Goal: Task Accomplishment & Management: Manage account settings

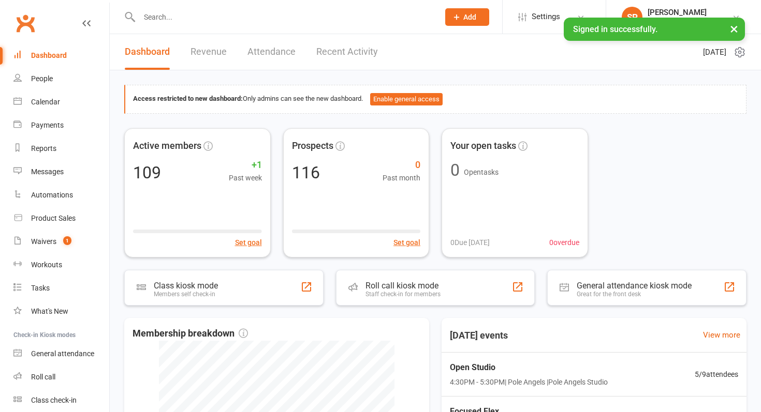
click at [342, 53] on link "Recent Activity" at bounding box center [347, 52] width 62 height 36
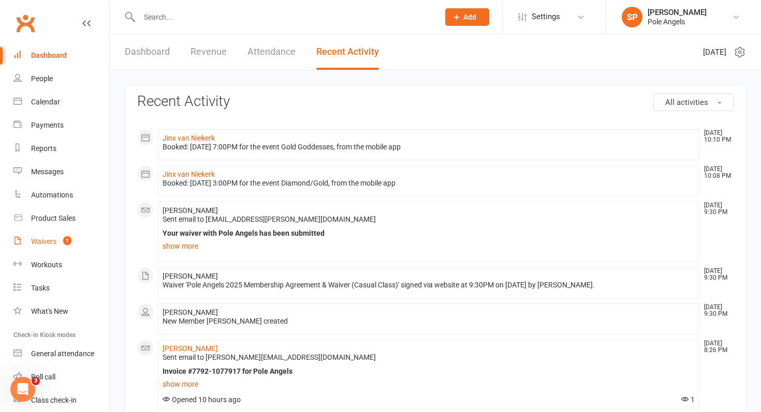
click at [56, 238] on link "Waivers 1" at bounding box center [61, 241] width 96 height 23
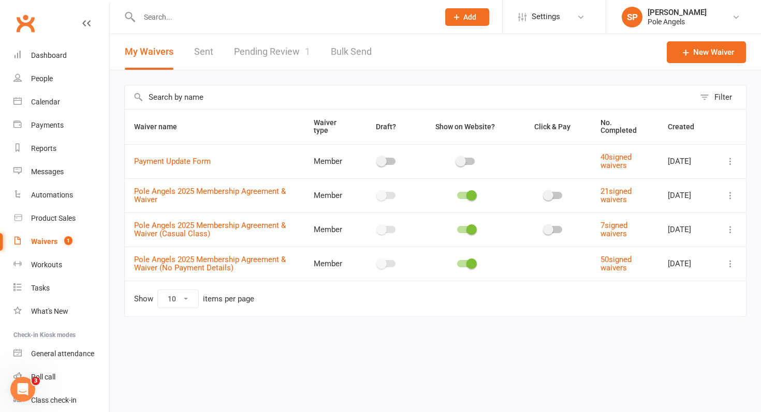
click at [283, 53] on link "Pending Review 1" at bounding box center [272, 52] width 76 height 36
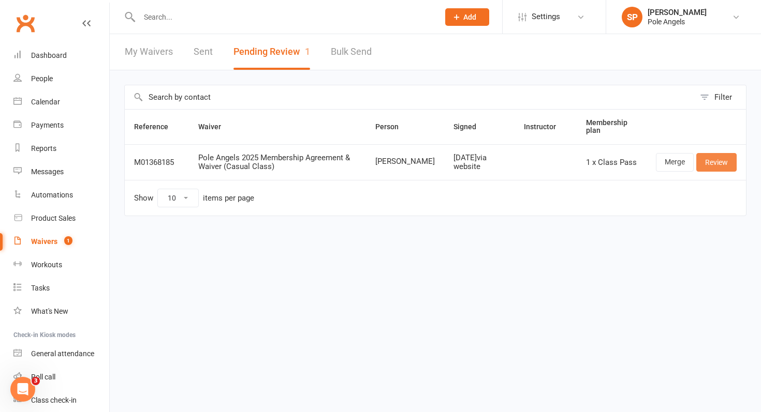
click at [714, 162] on link "Review" at bounding box center [716, 162] width 40 height 19
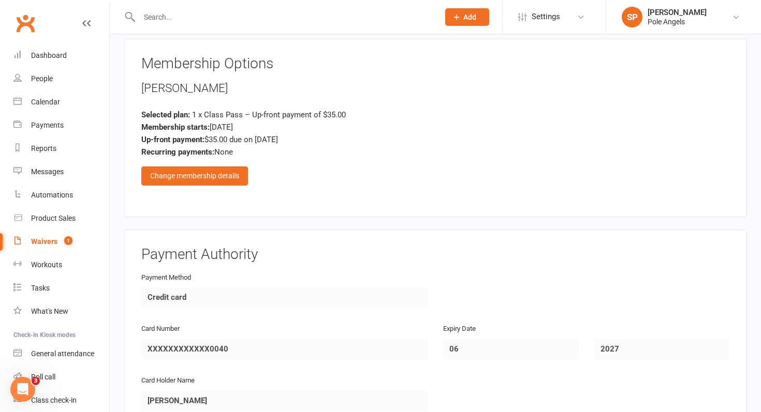
scroll to position [2350, 0]
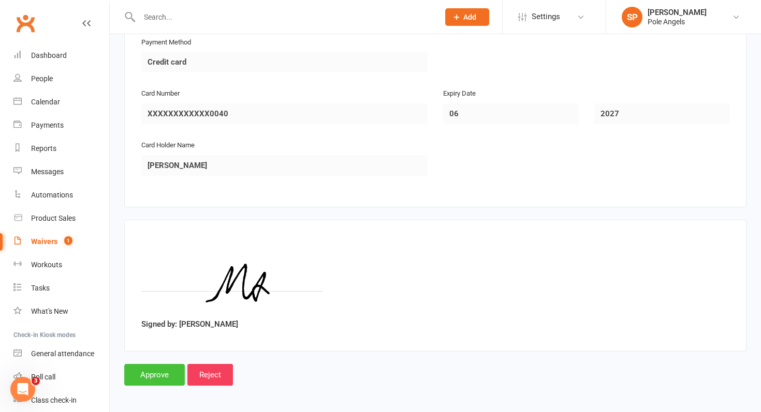
click at [165, 375] on input "Approve" at bounding box center [154, 375] width 61 height 22
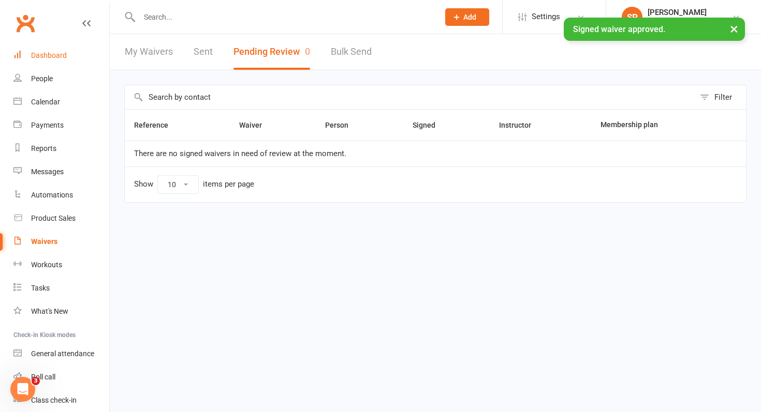
click at [50, 54] on div "Dashboard" at bounding box center [49, 55] width 36 height 8
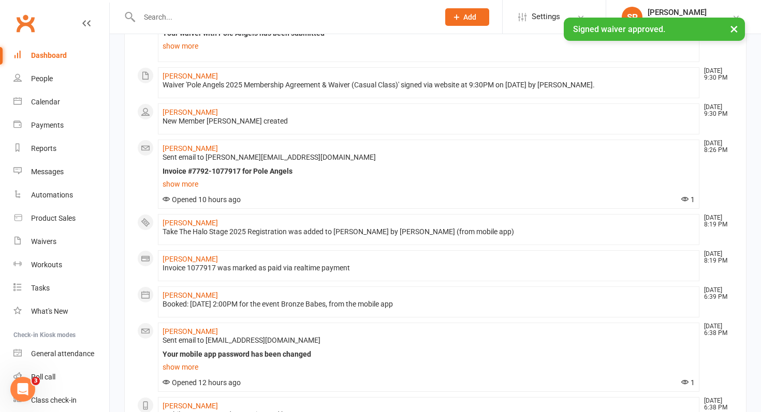
scroll to position [387, 0]
click at [173, 292] on link "[PERSON_NAME]" at bounding box center [190, 294] width 55 height 8
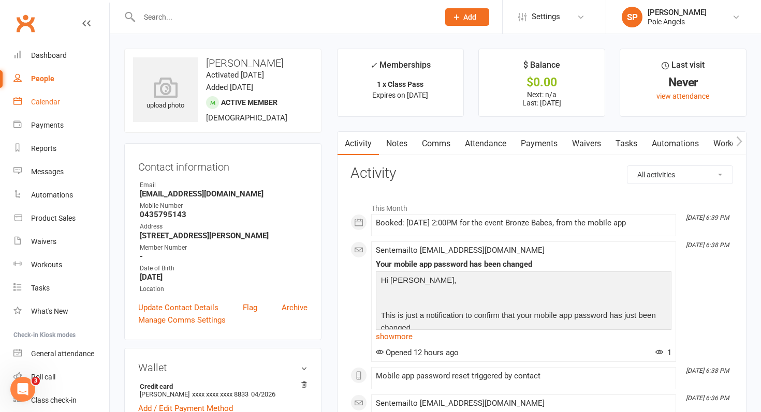
click at [34, 102] on div "Calendar" at bounding box center [45, 102] width 29 height 8
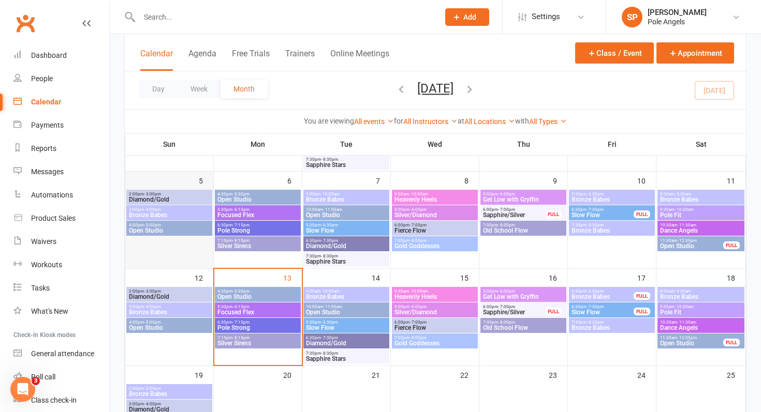
scroll to position [224, 0]
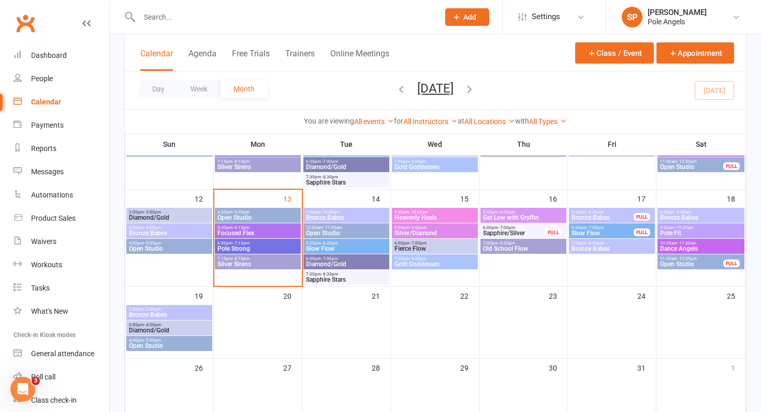
click at [146, 328] on span "Diamond/Gold" at bounding box center [169, 331] width 82 height 6
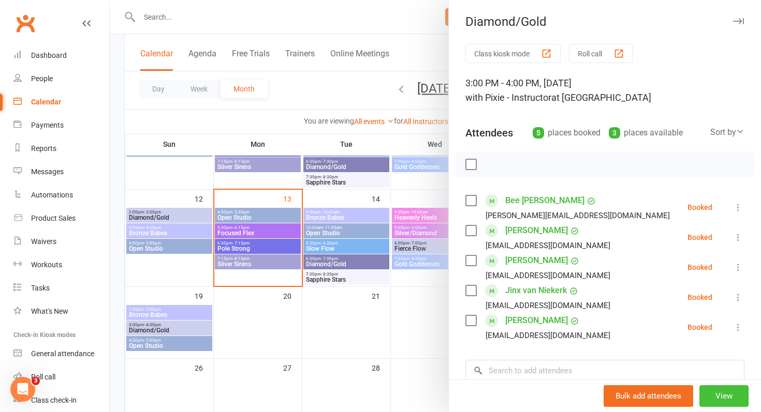
click at [718, 400] on button "View" at bounding box center [723, 397] width 49 height 22
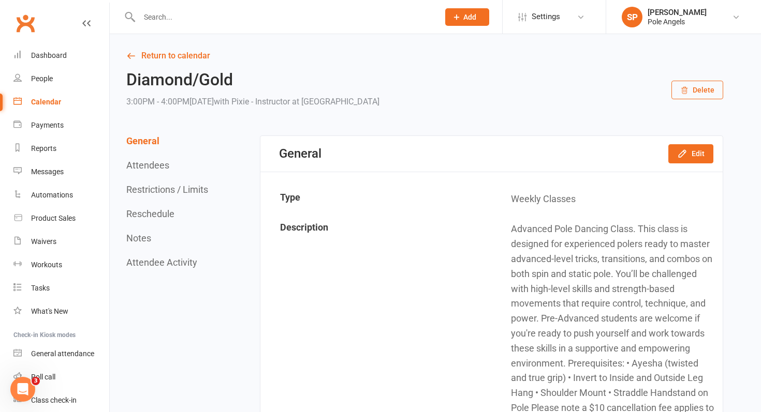
click at [139, 187] on button "Restrictions / Limits" at bounding box center [167, 189] width 82 height 11
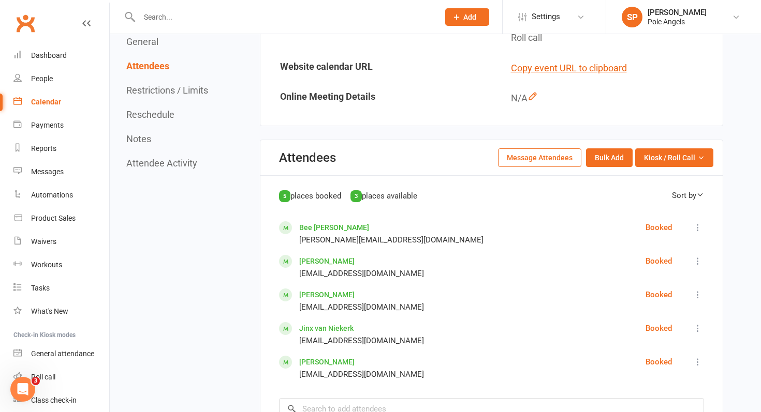
scroll to position [597, 0]
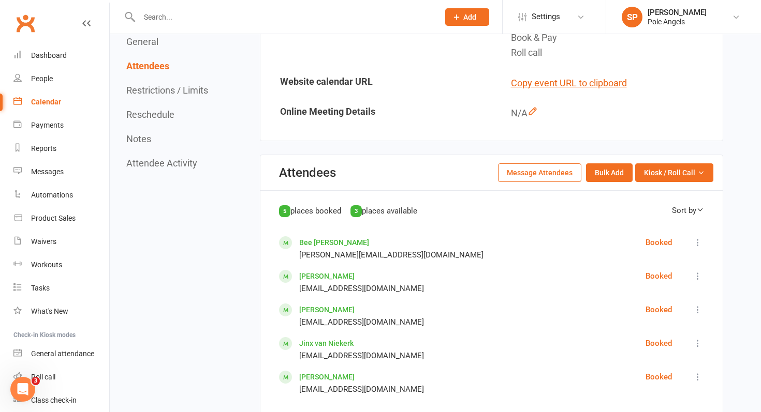
click at [556, 168] on button "Message Attendees" at bounding box center [539, 173] width 83 height 19
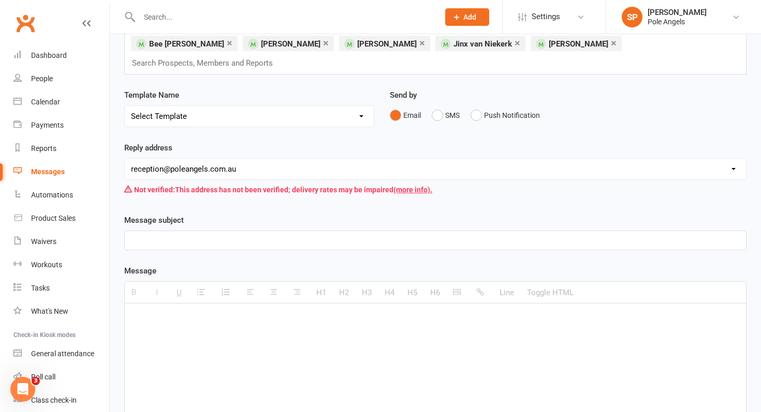
scroll to position [71, 0]
click at [254, 230] on div at bounding box center [435, 239] width 621 height 19
click at [153, 233] on p "Class times 19/10" at bounding box center [435, 239] width 609 height 12
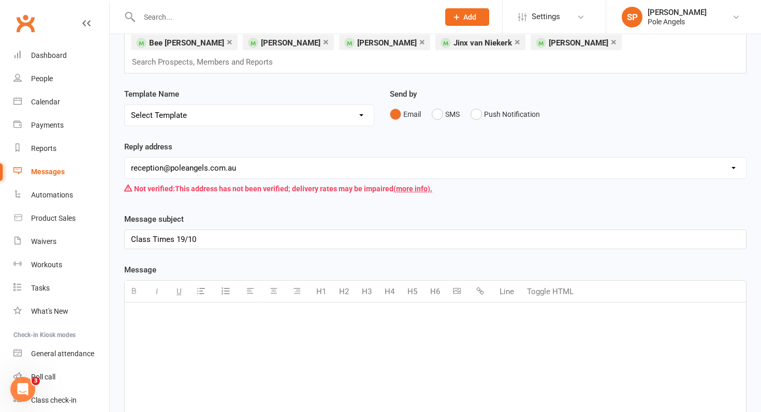
click at [157, 315] on div at bounding box center [435, 380] width 621 height 155
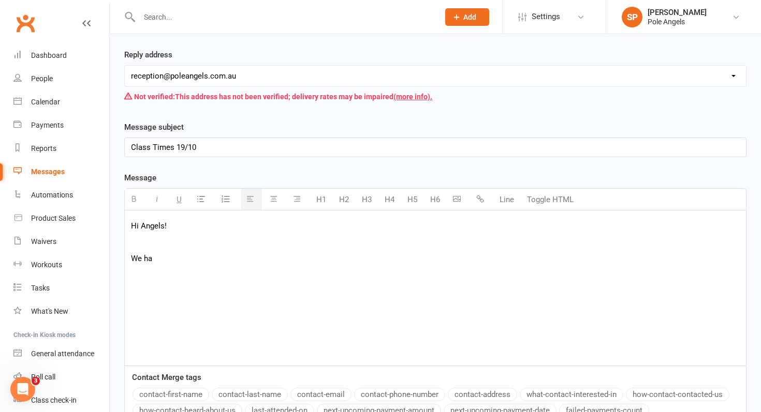
scroll to position [163, 0]
drag, startPoint x: 185, startPoint y: 225, endPoint x: 116, endPoint y: 210, distance: 70.6
click at [116, 210] on div "Template Name Send by Email SMS Push Notification Message subject Class Times 1…" at bounding box center [435, 360] width 638 height 477
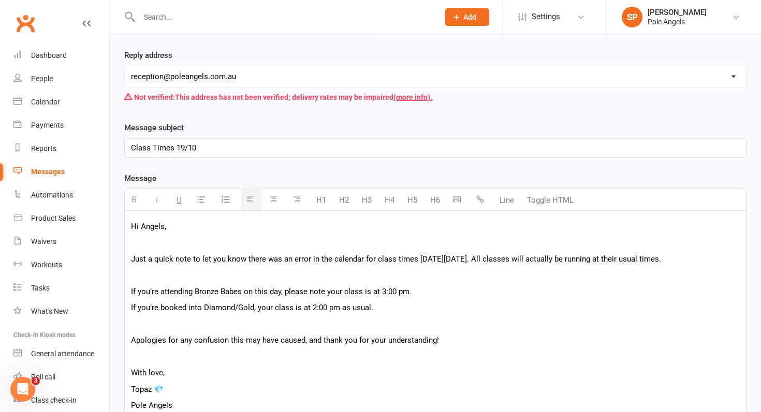
click at [152, 269] on p at bounding box center [435, 275] width 609 height 12
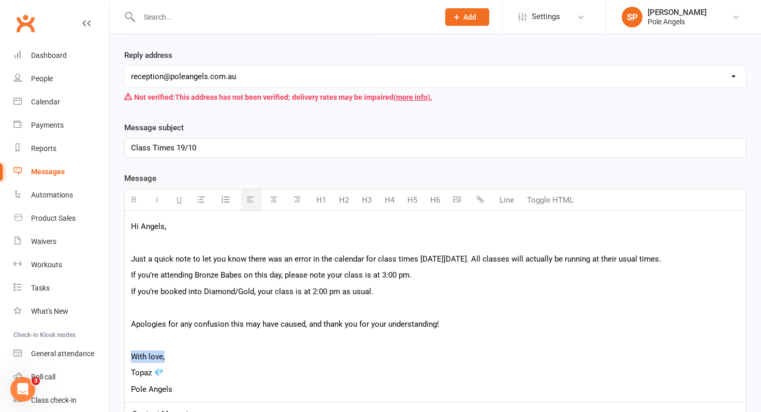
drag, startPoint x: 171, startPoint y: 342, endPoint x: 90, endPoint y: 336, distance: 80.9
click at [90, 336] on ui-view "Prospect Member Non-attending contact Class / event Appointment Task Membership…" at bounding box center [380, 269] width 761 height 858
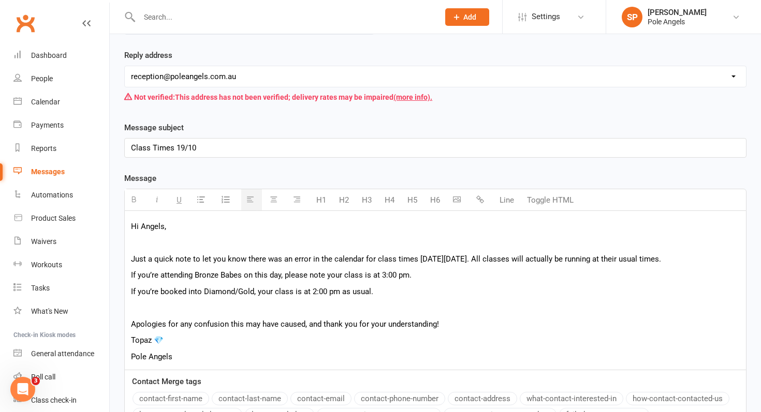
click at [701, 253] on p "Just a quick note to let you know there was an error in the calendar for class …" at bounding box center [435, 259] width 609 height 12
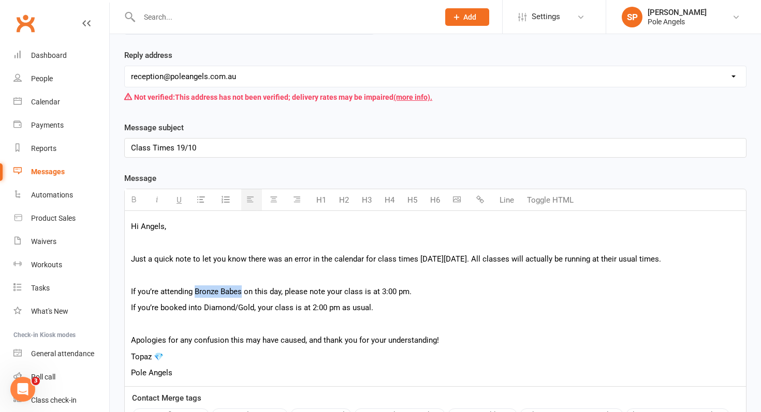
drag, startPoint x: 195, startPoint y: 272, endPoint x: 242, endPoint y: 276, distance: 47.3
click at [242, 286] on p "If you’re attending Bronze Babes on this day, please note your class is at 3:00…" at bounding box center [435, 292] width 609 height 12
click at [134, 189] on button "button" at bounding box center [135, 199] width 21 height 21
drag, startPoint x: 381, startPoint y: 273, endPoint x: 422, endPoint y: 274, distance: 41.4
click at [422, 286] on p "If you’re attending Bronze Babes on this day, please note your class is at 3:00…" at bounding box center [435, 292] width 609 height 12
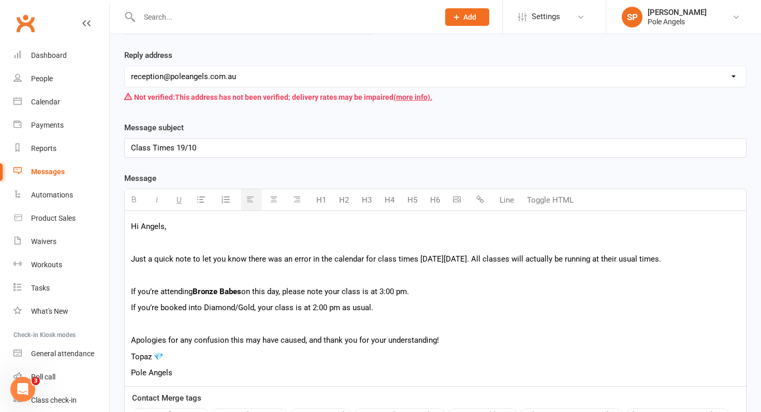
click at [134, 196] on icon "button" at bounding box center [134, 200] width 8 height 8
drag, startPoint x: 201, startPoint y: 290, endPoint x: 260, endPoint y: 294, distance: 58.6
click at [261, 302] on p "If you’re booked into Diamond/Gold, your class is at 2:00 pm as usual." at bounding box center [435, 308] width 609 height 12
drag, startPoint x: 252, startPoint y: 293, endPoint x: 202, endPoint y: 291, distance: 49.7
click at [202, 302] on p "If you’re booked into Diamond/Gold, your class is at 2:00 pm as usual." at bounding box center [435, 308] width 609 height 12
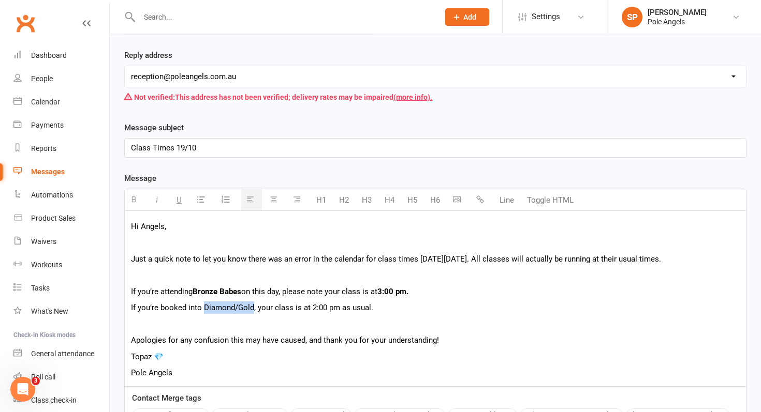
click at [131, 196] on icon "button" at bounding box center [134, 200] width 8 height 8
drag, startPoint x: 336, startPoint y: 292, endPoint x: 309, endPoint y: 293, distance: 26.9
click at [309, 302] on p "If you’re booked into Diamond/Gold , your class is at 2:00 pm as usual." at bounding box center [435, 308] width 609 height 12
click at [134, 196] on icon "button" at bounding box center [134, 200] width 8 height 8
drag, startPoint x: 202, startPoint y: 131, endPoint x: 84, endPoint y: 131, distance: 118.0
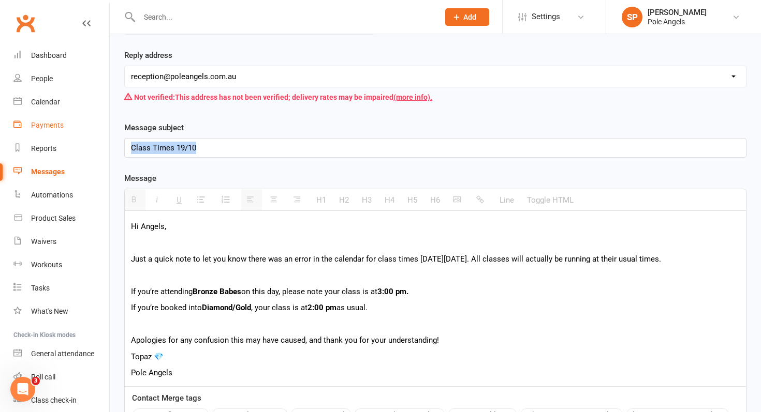
click at [84, 131] on ui-view "Prospect Member Non-attending contact Class / event Appointment Task Membership…" at bounding box center [380, 261] width 761 height 842
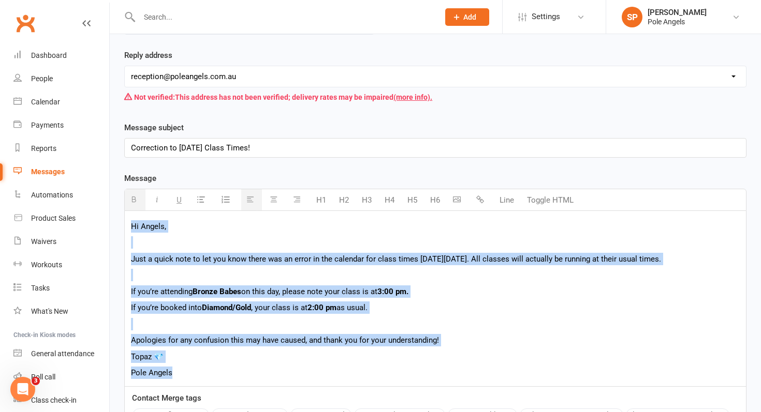
drag, startPoint x: 129, startPoint y: 211, endPoint x: 194, endPoint y: 369, distance: 170.9
click at [194, 369] on div "Hi Angels, Just a quick note to let you know there was an error in the calendar…" at bounding box center [435, 299] width 622 height 176
copy div "Hi Angels, Just a quick note to let you know there was an error in the calendar…"
click at [198, 269] on p at bounding box center [435, 275] width 609 height 12
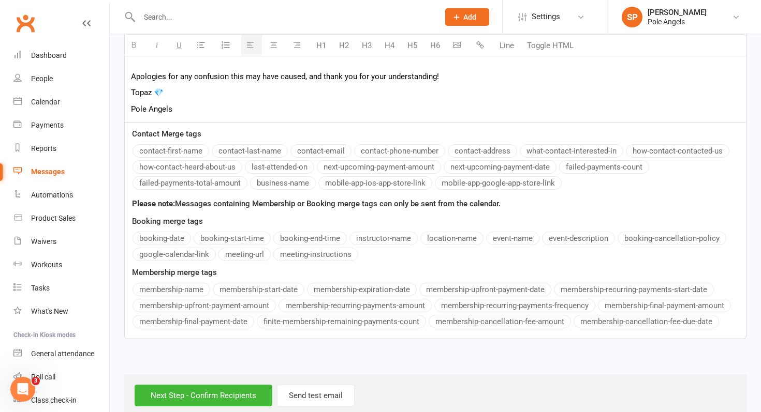
scroll to position [414, 0]
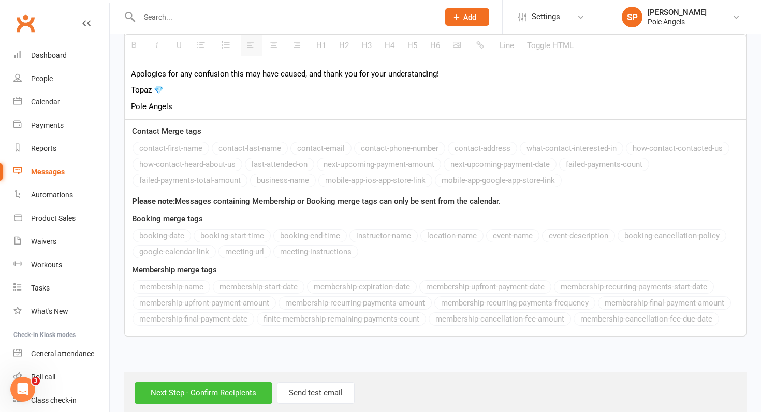
click at [211, 382] on input "Next Step - Confirm Recipients" at bounding box center [204, 393] width 138 height 22
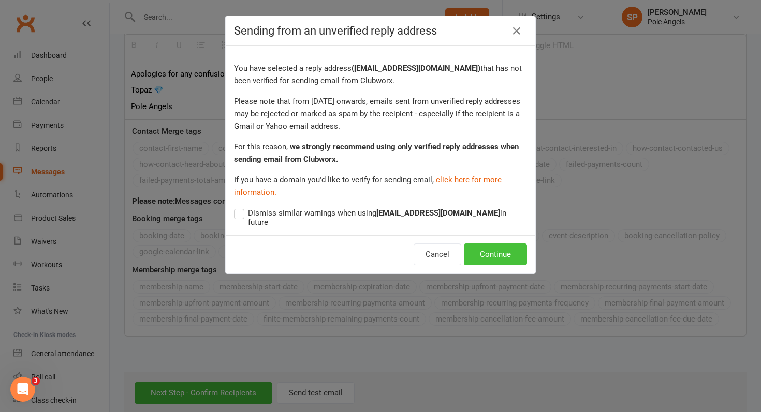
click at [488, 246] on button "Continue" at bounding box center [495, 255] width 63 height 22
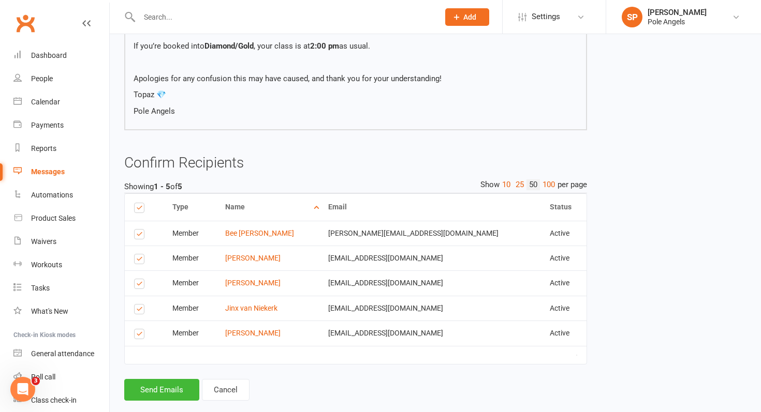
scroll to position [249, 0]
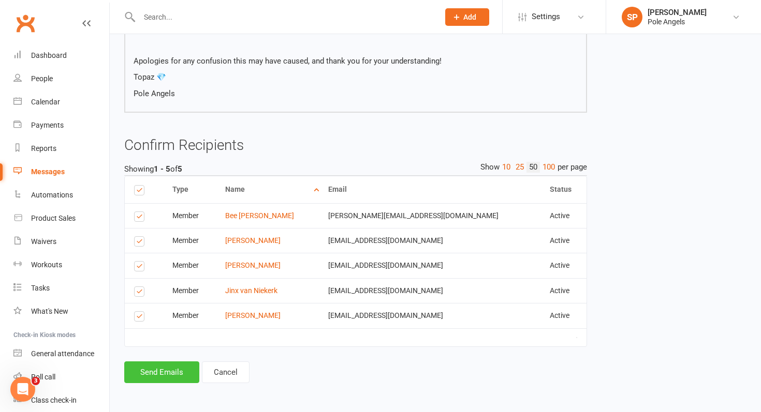
click at [169, 378] on button "Send Emails" at bounding box center [161, 373] width 75 height 22
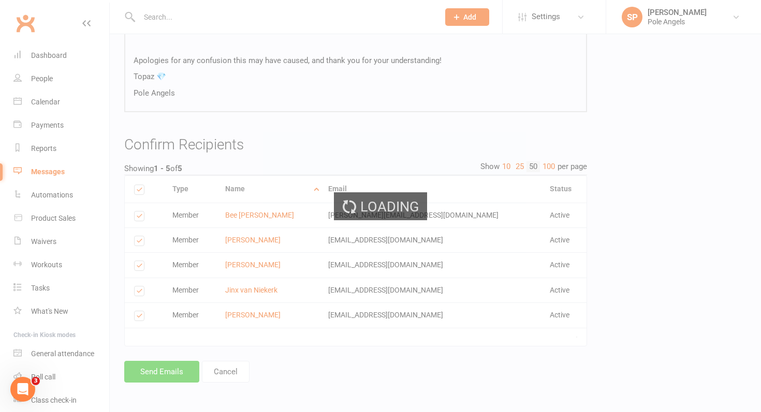
scroll to position [244, 0]
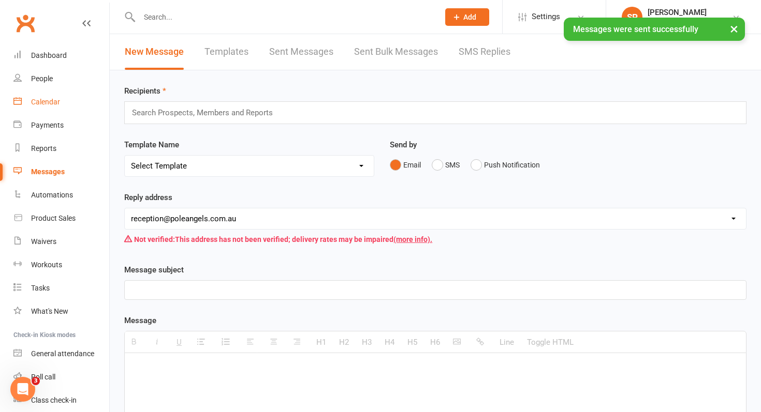
click at [44, 99] on div "Calendar" at bounding box center [45, 102] width 29 height 8
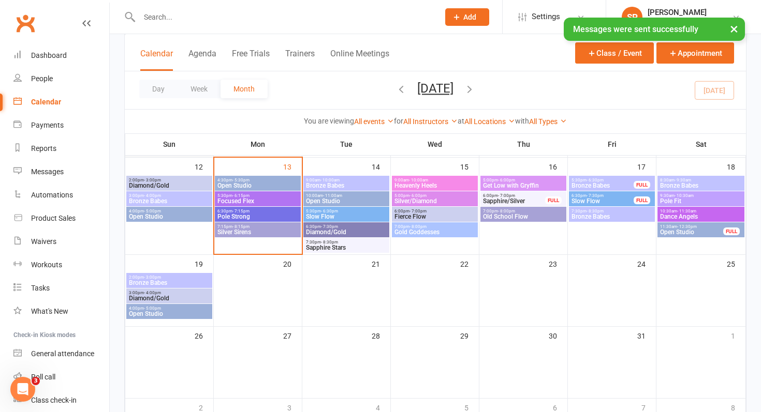
scroll to position [227, 0]
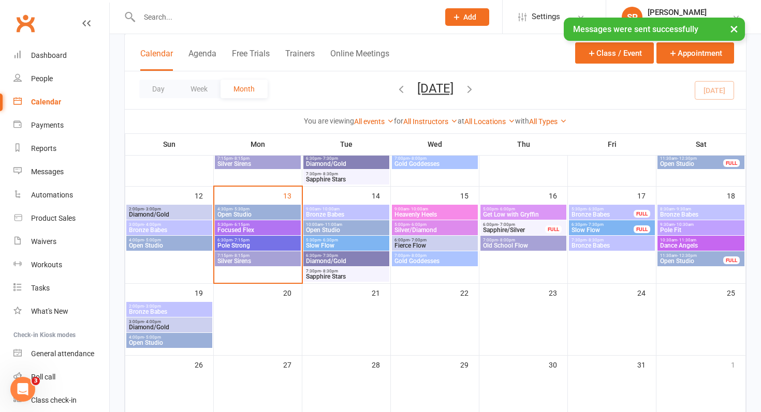
click at [157, 305] on span "- 3:00pm" at bounding box center [152, 306] width 17 height 5
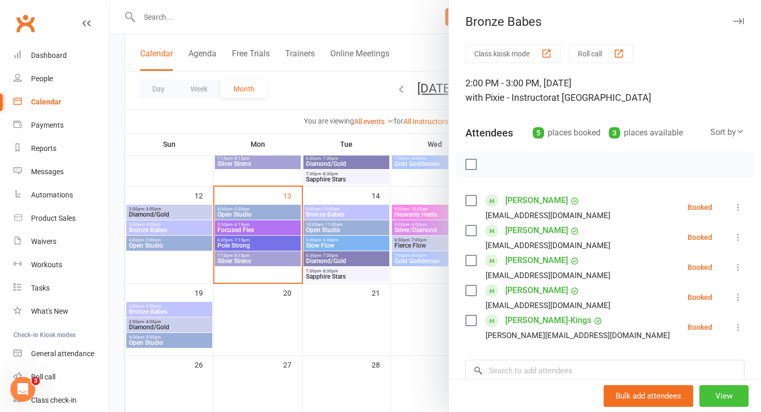
click at [731, 402] on button "View" at bounding box center [723, 397] width 49 height 22
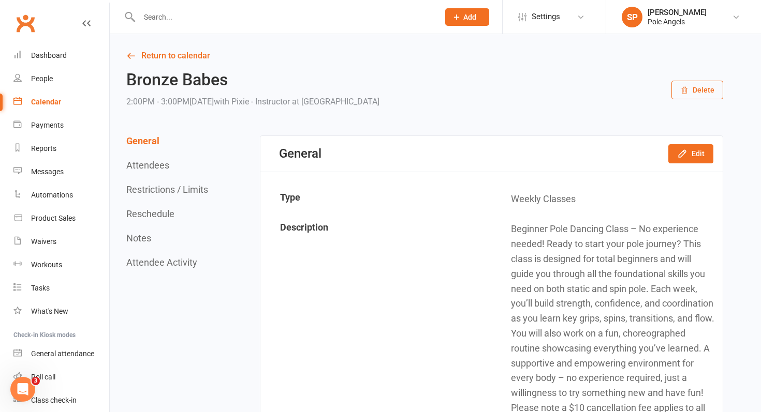
click at [144, 167] on button "Attendees" at bounding box center [147, 165] width 43 height 11
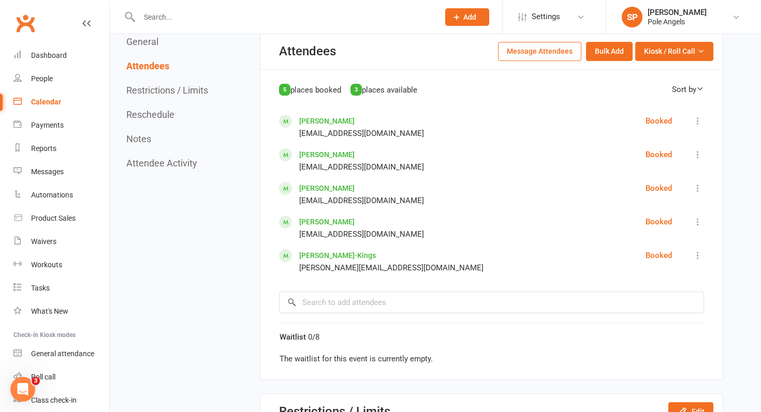
scroll to position [705, 0]
click at [562, 56] on button "Message Attendees" at bounding box center [539, 50] width 83 height 19
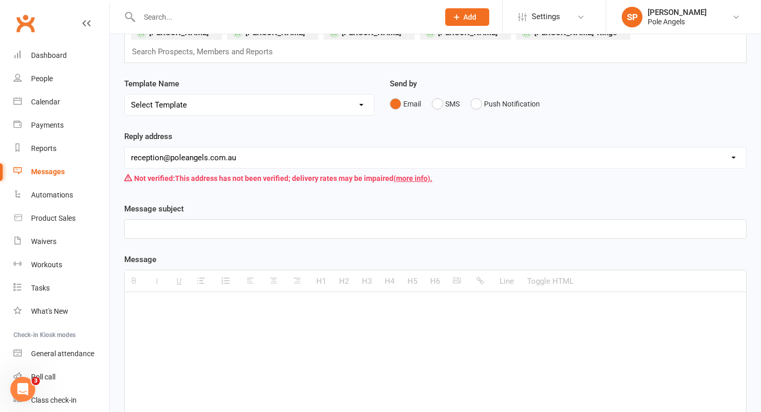
scroll to position [82, 0]
click at [158, 301] on p at bounding box center [435, 307] width 609 height 12
paste div
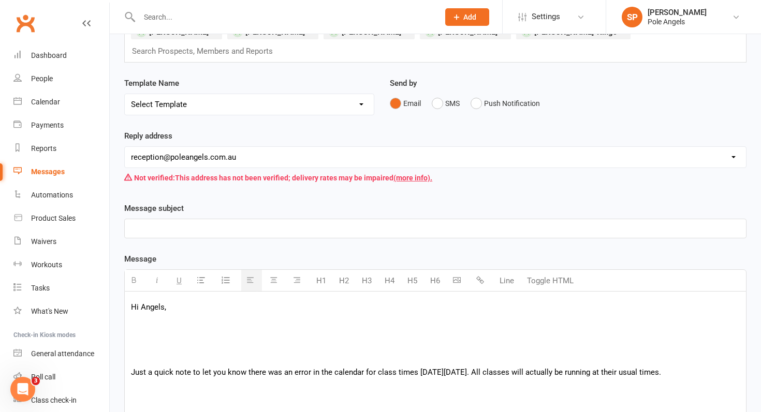
click at [156, 350] on p at bounding box center [435, 356] width 609 height 12
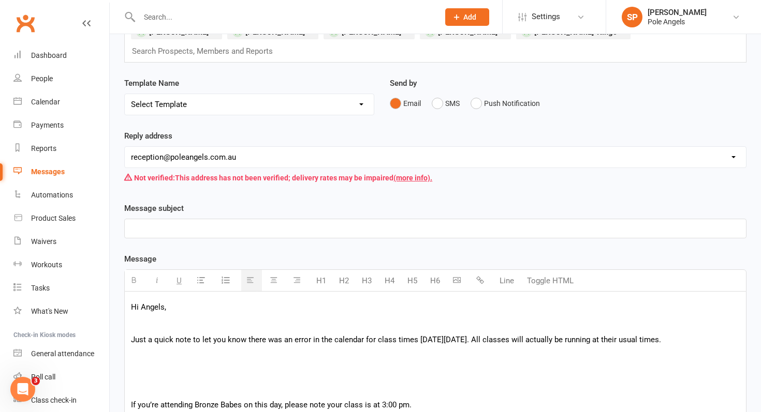
click at [162, 382] on p at bounding box center [435, 388] width 609 height 12
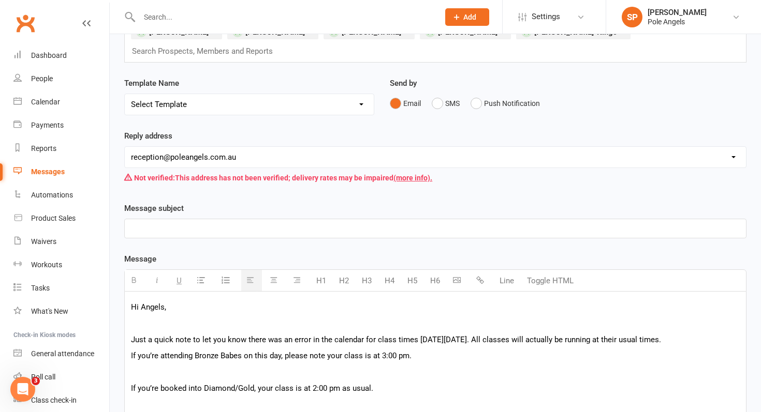
click at [158, 366] on p at bounding box center [435, 372] width 609 height 12
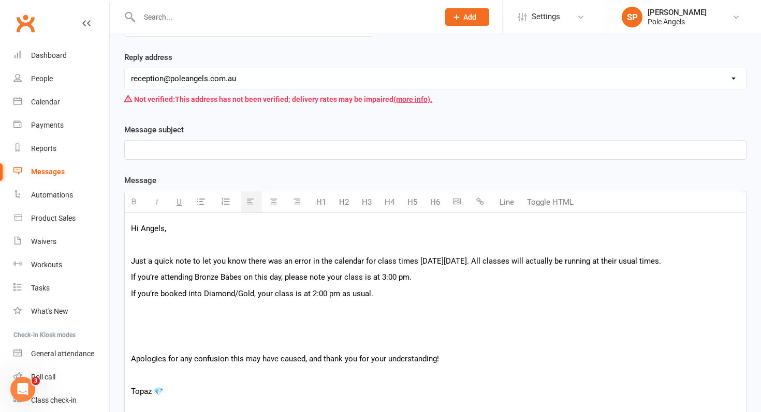
scroll to position [167, 0]
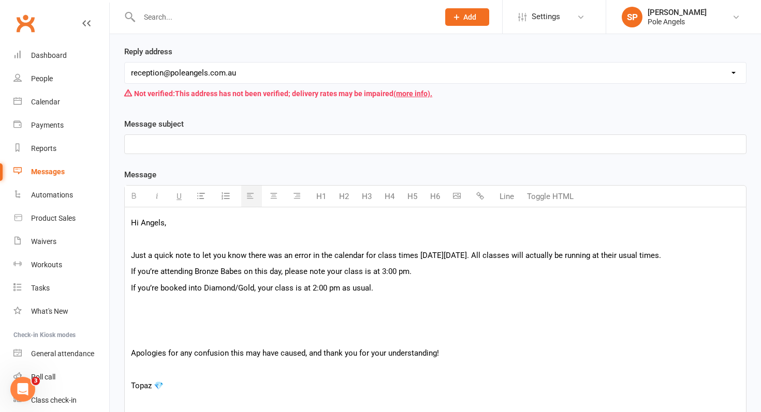
click at [153, 315] on p at bounding box center [435, 321] width 609 height 12
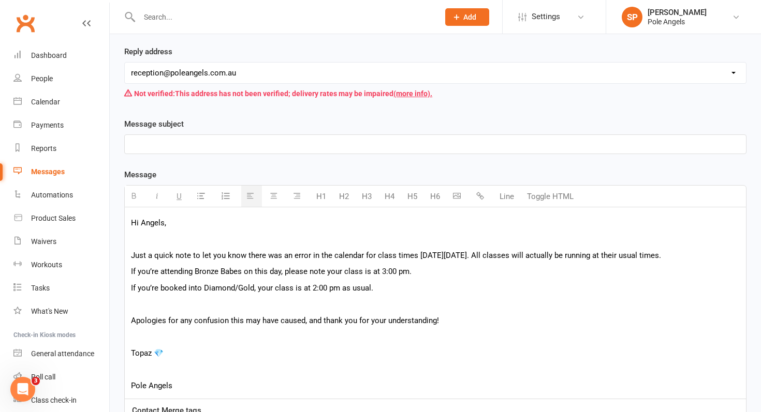
click at [143, 298] on p at bounding box center [435, 304] width 609 height 12
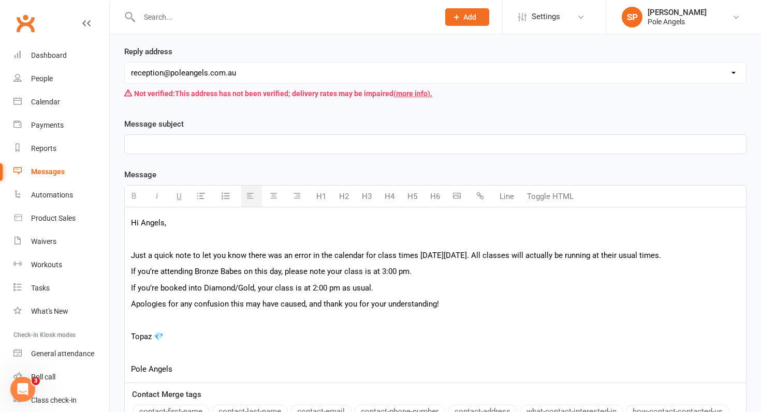
click at [134, 331] on p "Topaz 💎" at bounding box center [435, 337] width 609 height 12
click at [139, 347] on p at bounding box center [435, 353] width 609 height 12
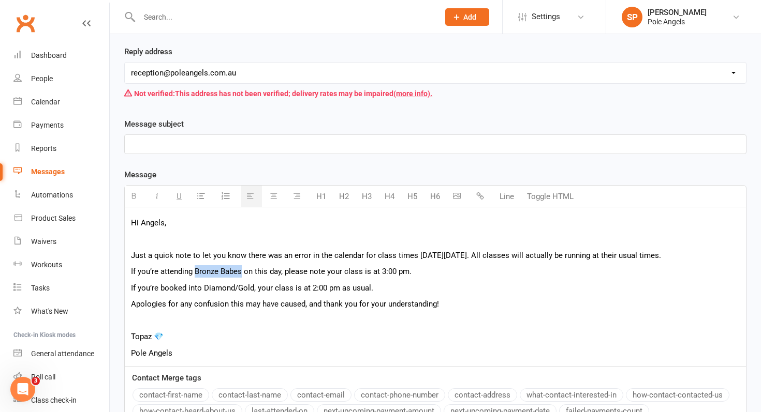
drag, startPoint x: 196, startPoint y: 255, endPoint x: 241, endPoint y: 257, distance: 44.6
click at [241, 265] on p "If you’re attending Bronze Babes on this day, please note your class is at 3:00…" at bounding box center [435, 271] width 609 height 12
click at [135, 192] on icon "button" at bounding box center [134, 196] width 8 height 8
drag, startPoint x: 381, startPoint y: 254, endPoint x: 411, endPoint y: 255, distance: 29.5
click at [411, 265] on p "If you’re attending Bronze Babes on this day, please note your class is at 3:00…" at bounding box center [435, 271] width 609 height 12
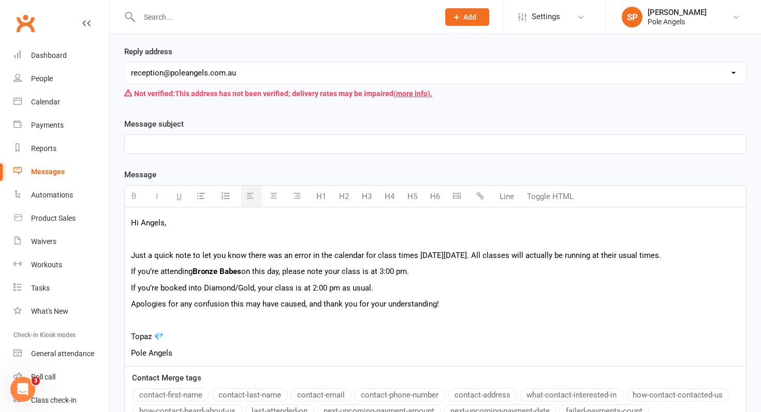
click at [128, 186] on button "button" at bounding box center [135, 196] width 21 height 21
drag, startPoint x: 202, startPoint y: 270, endPoint x: 253, endPoint y: 272, distance: 50.2
click at [253, 282] on p "If you’re booked into Diamond/Gold, your class is at 2:00 pm as usual." at bounding box center [435, 288] width 609 height 12
click at [135, 186] on button "button" at bounding box center [135, 196] width 21 height 21
drag, startPoint x: 309, startPoint y: 274, endPoint x: 335, endPoint y: 272, distance: 25.4
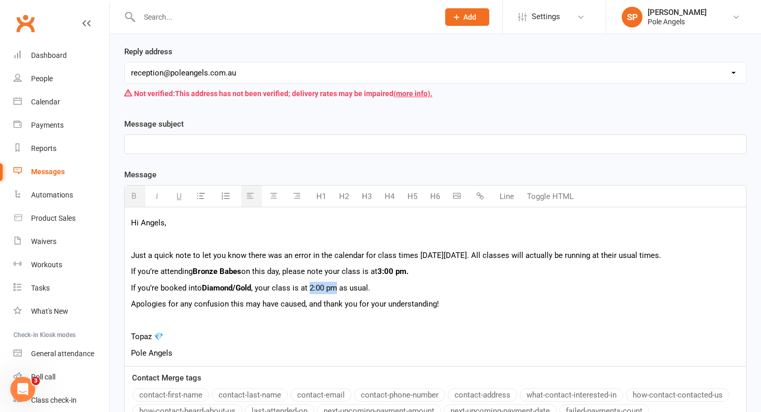
click at [335, 282] on p "If you’re booked into Diamond/Gold , your class is at 2:00 pm as usual." at bounding box center [435, 288] width 609 height 12
click at [135, 192] on icon "button" at bounding box center [134, 196] width 8 height 8
click at [151, 138] on p at bounding box center [435, 144] width 609 height 12
paste div
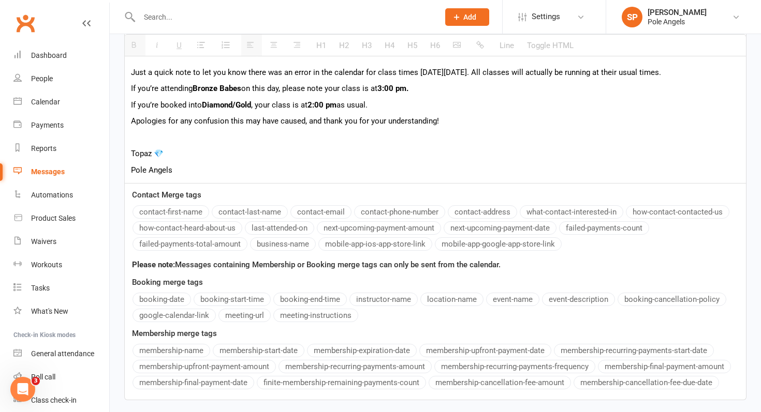
scroll to position [414, 0]
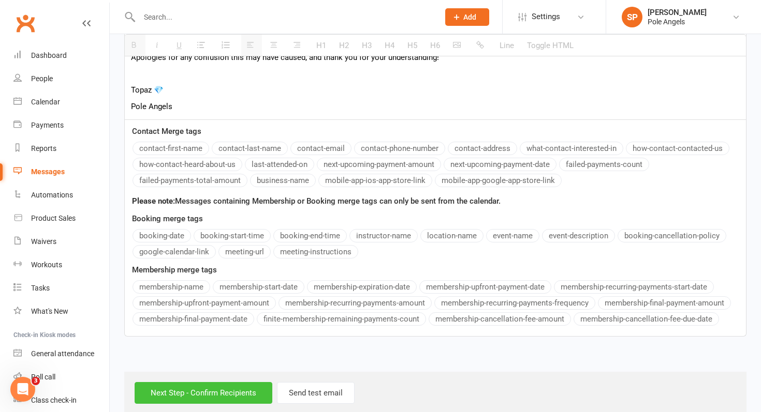
click at [196, 382] on input "Next Step - Confirm Recipients" at bounding box center [204, 393] width 138 height 22
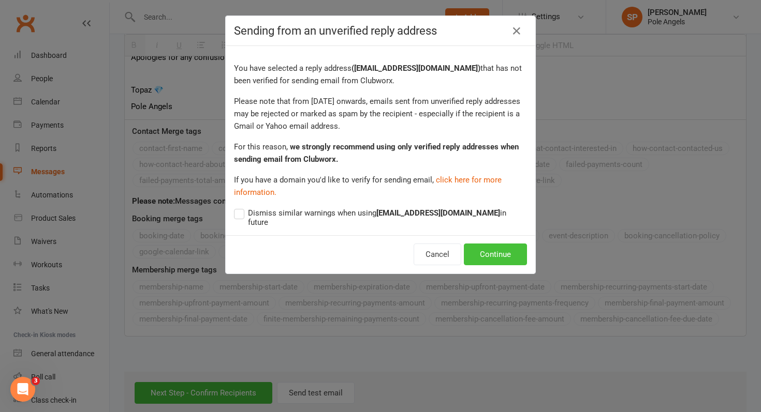
click at [516, 244] on button "Continue" at bounding box center [495, 255] width 63 height 22
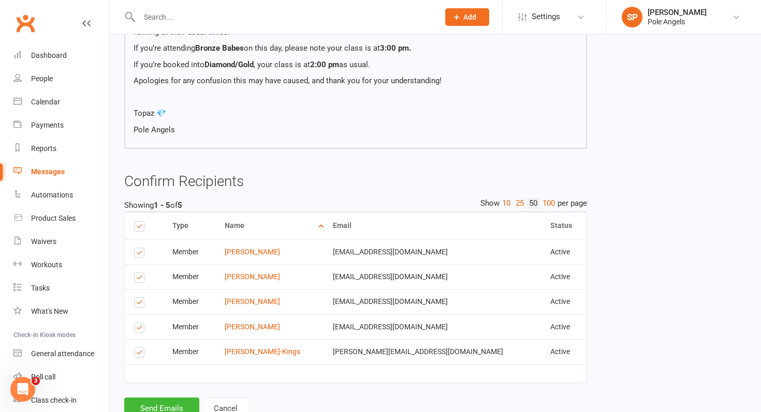
scroll to position [249, 0]
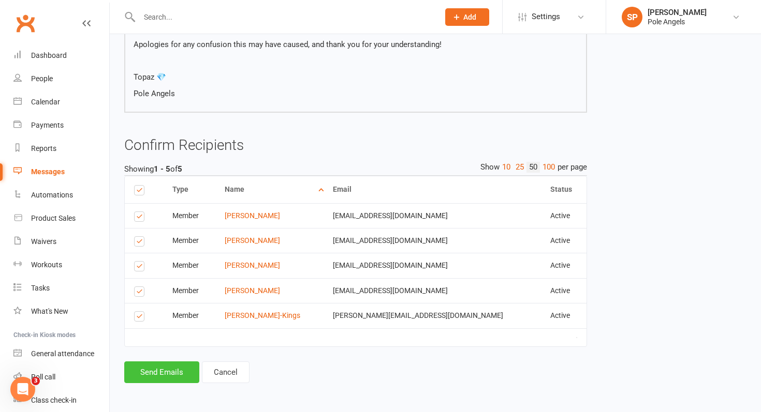
click at [174, 374] on button "Send Emails" at bounding box center [161, 373] width 75 height 22
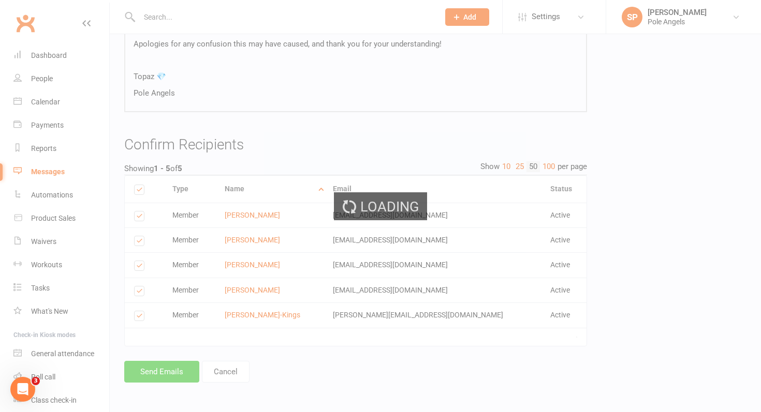
scroll to position [244, 0]
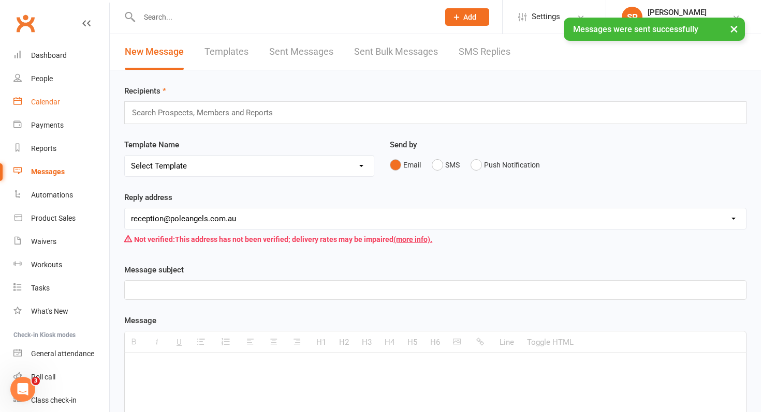
click at [48, 105] on div "Calendar" at bounding box center [45, 102] width 29 height 8
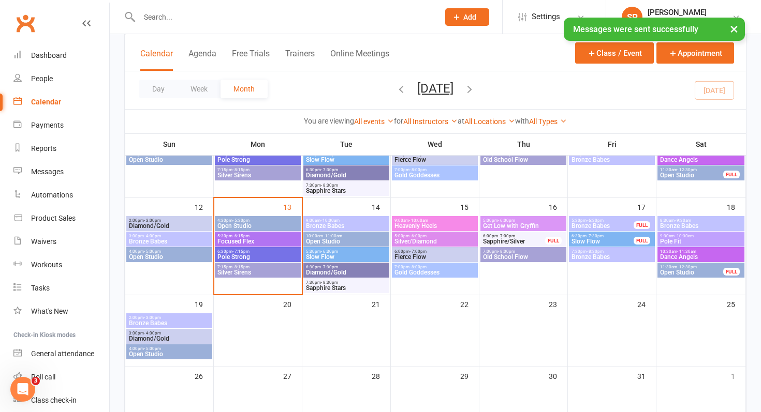
scroll to position [244, 0]
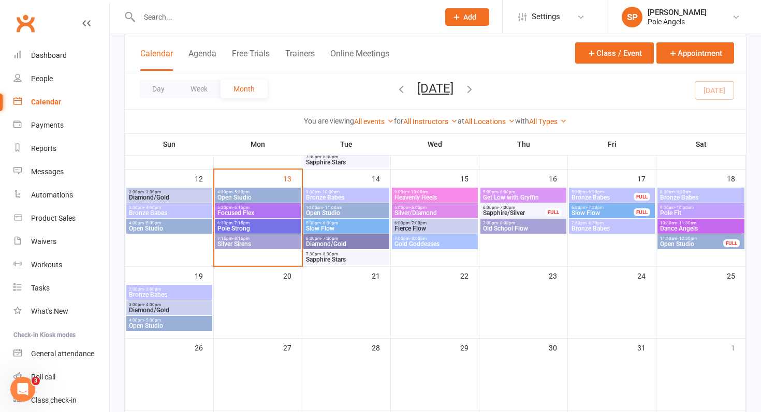
click at [167, 305] on span "3:00pm - 4:00pm" at bounding box center [169, 305] width 82 height 5
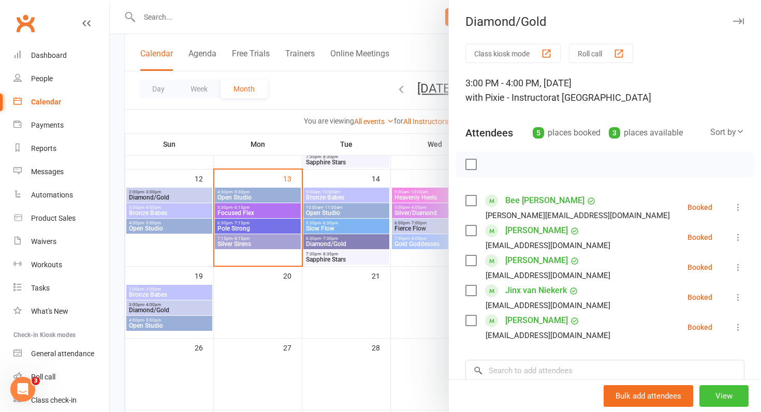
click at [711, 397] on button "View" at bounding box center [723, 397] width 49 height 22
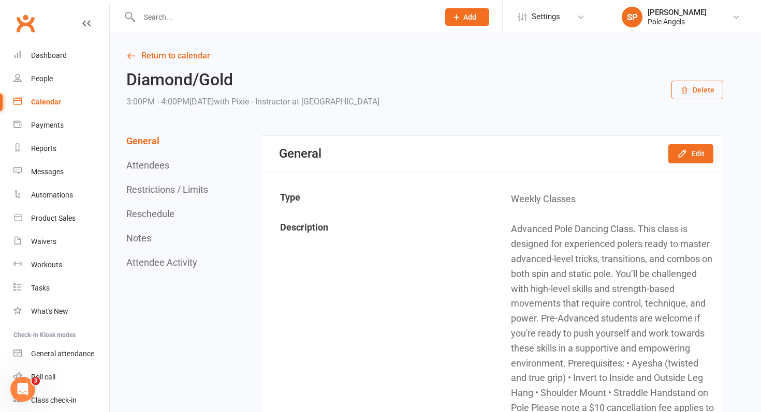
click at [134, 214] on button "Reschedule" at bounding box center [150, 214] width 48 height 11
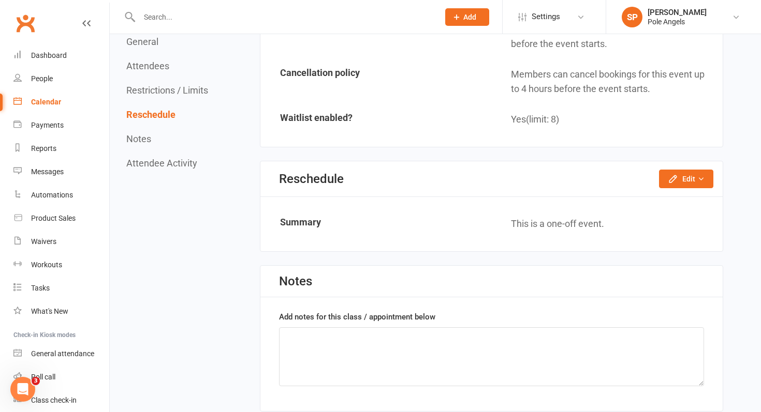
scroll to position [1253, 0]
click at [671, 180] on icon "button" at bounding box center [672, 178] width 7 height 7
click at [664, 200] on link "Reschedule this event only" at bounding box center [658, 201] width 109 height 21
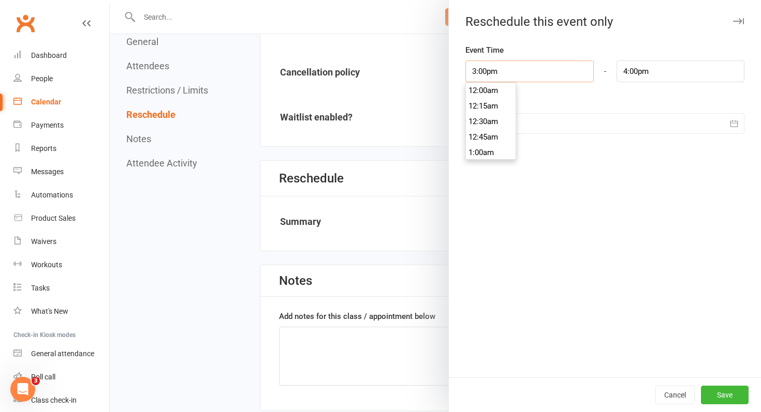
click at [557, 78] on input "3:00pm" at bounding box center [529, 72] width 128 height 22
type input "2:00pm"
type input "3:00pm"
click at [477, 82] on li "2:00pm" at bounding box center [491, 84] width 50 height 16
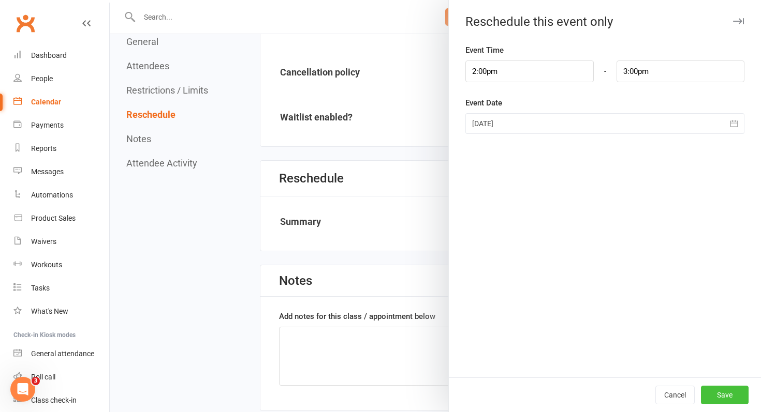
click at [728, 396] on button "Save" at bounding box center [725, 395] width 48 height 19
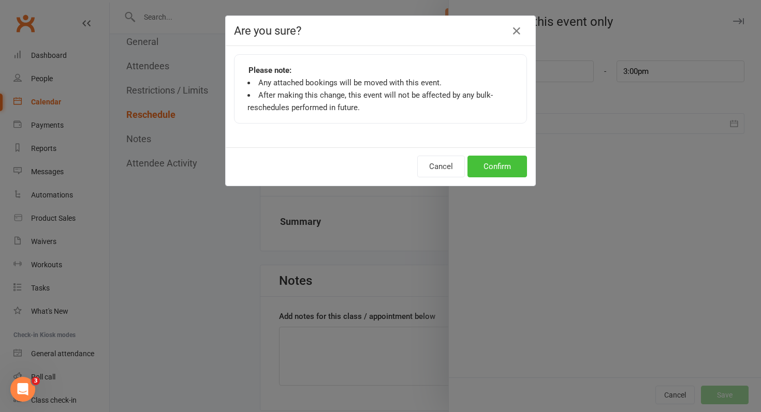
click at [508, 170] on button "Confirm" at bounding box center [497, 167] width 60 height 22
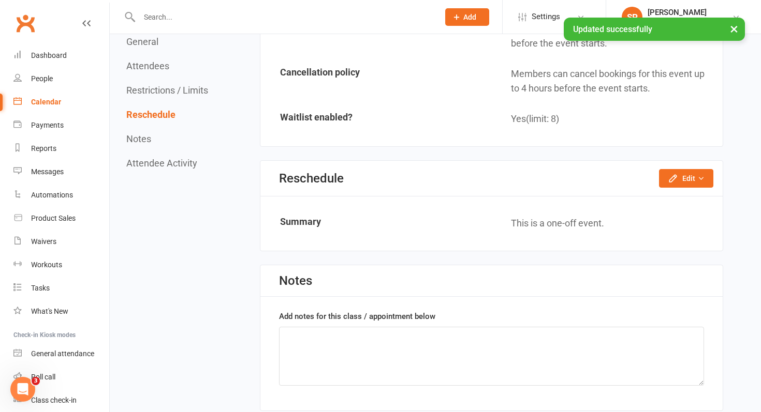
click at [55, 103] on div "Calendar" at bounding box center [46, 102] width 30 height 8
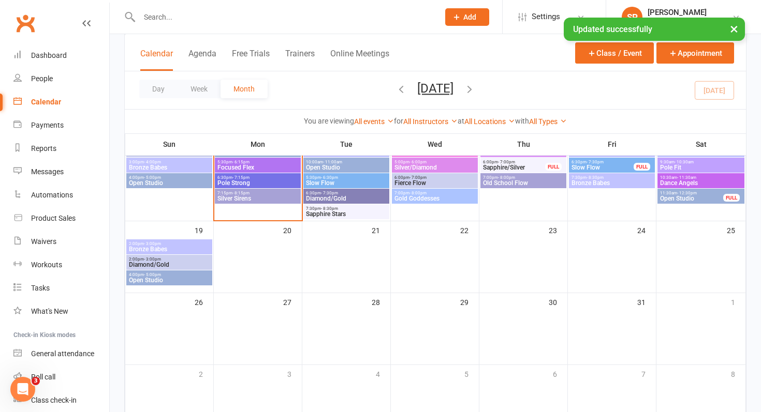
scroll to position [291, 0]
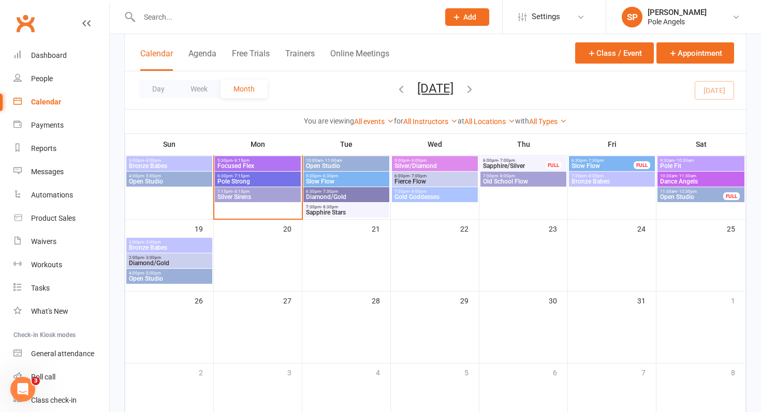
click at [178, 246] on span "Bronze Babes" at bounding box center [169, 248] width 82 height 6
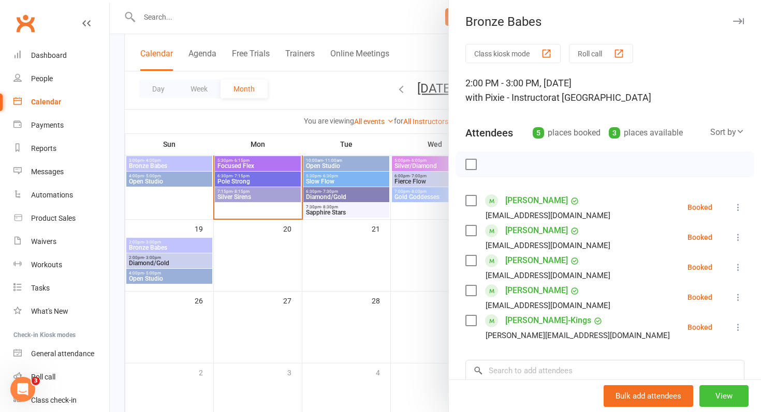
click at [718, 393] on button "View" at bounding box center [723, 397] width 49 height 22
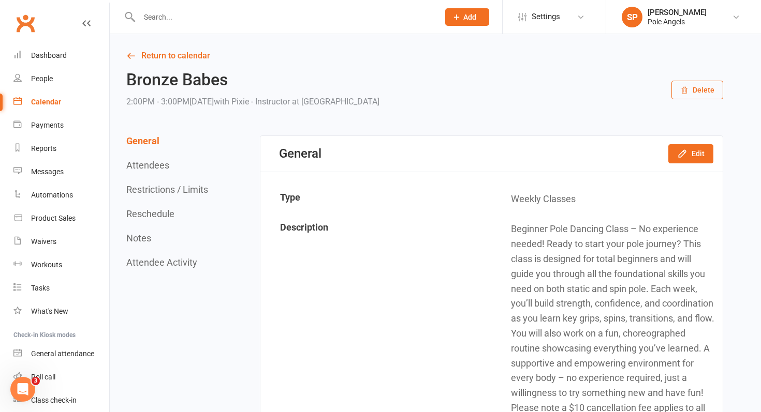
click at [141, 211] on button "Reschedule" at bounding box center [150, 214] width 48 height 11
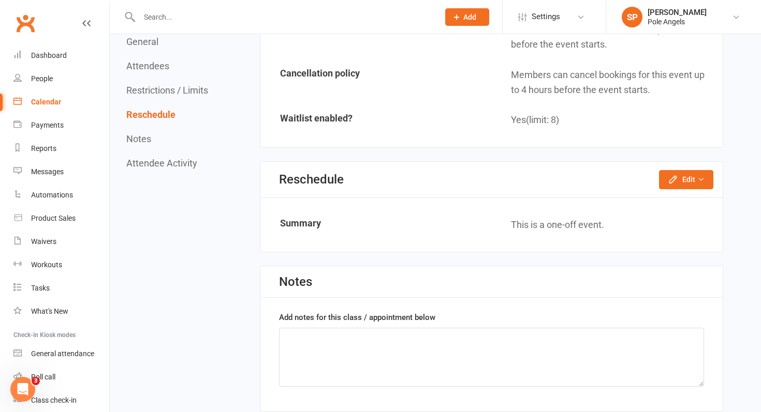
scroll to position [1238, 0]
click at [681, 183] on button "Edit" at bounding box center [686, 178] width 54 height 19
click at [672, 200] on link "Reschedule this event only" at bounding box center [658, 202] width 109 height 21
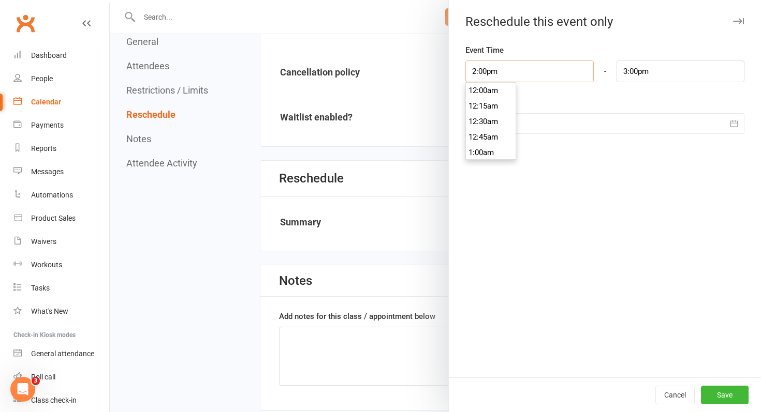
click at [560, 75] on input "2:00pm" at bounding box center [529, 72] width 128 height 22
type input "3:00pm"
type input "4:00pm"
click at [486, 96] on li "3:00pm" at bounding box center [491, 93] width 50 height 16
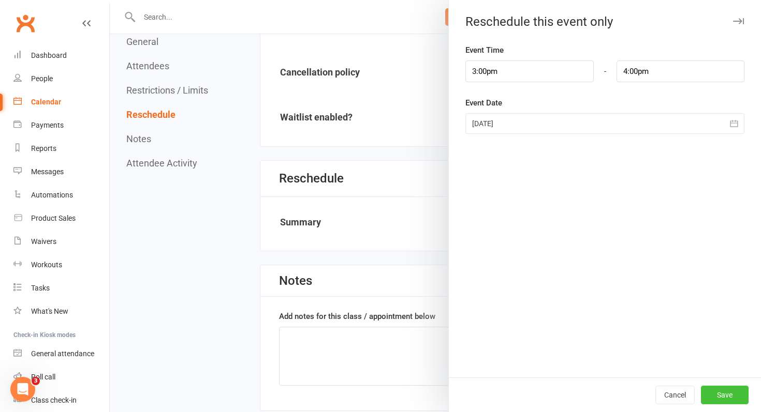
click at [726, 398] on button "Save" at bounding box center [725, 395] width 48 height 19
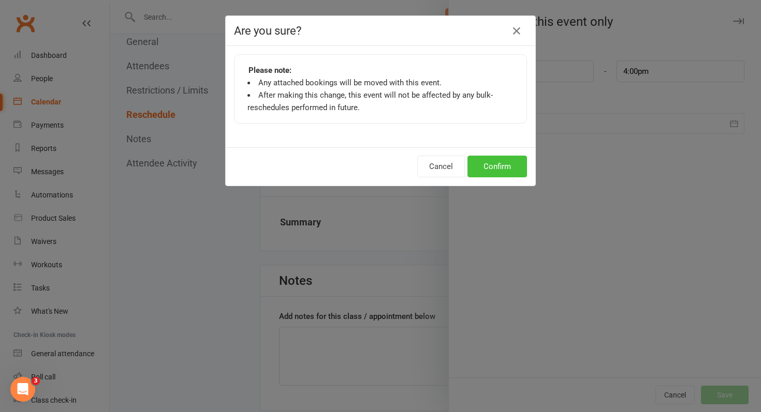
click at [498, 172] on button "Confirm" at bounding box center [497, 167] width 60 height 22
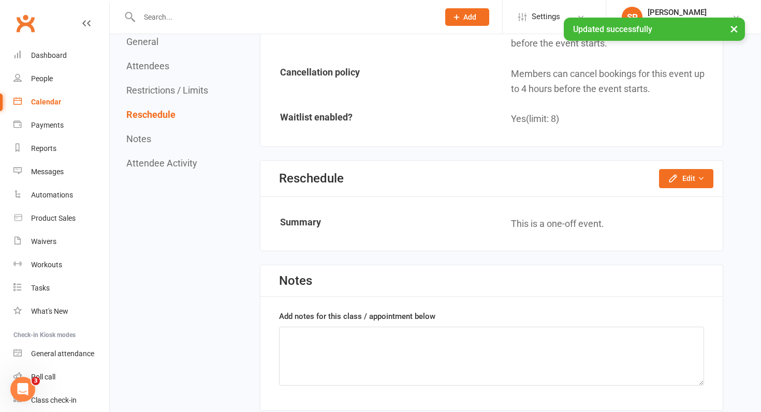
click at [51, 104] on div "Calendar" at bounding box center [46, 102] width 30 height 8
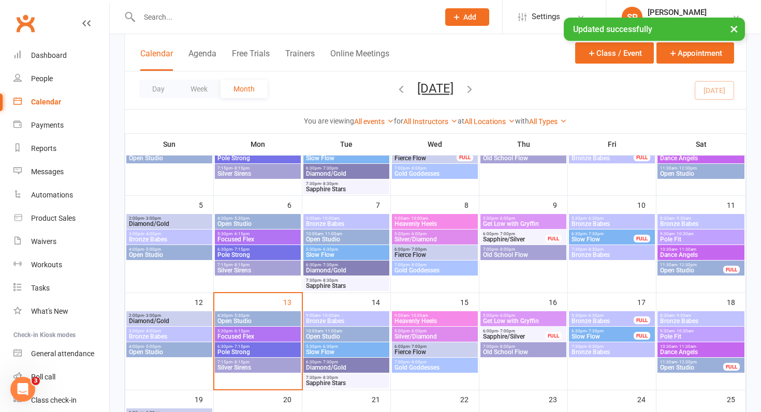
scroll to position [291, 0]
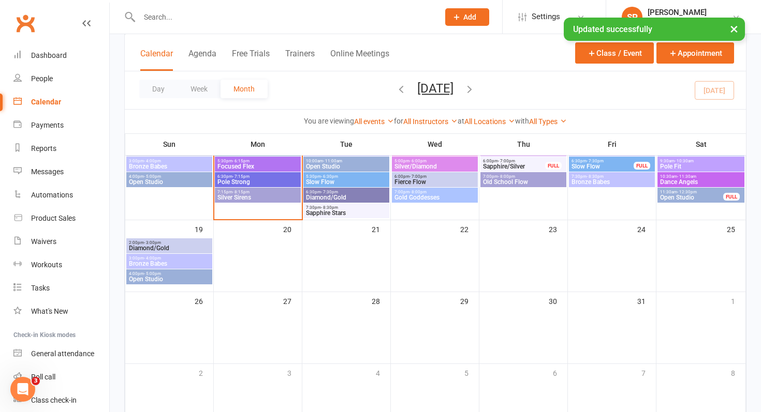
click at [163, 249] on span "Diamond/Gold" at bounding box center [169, 248] width 82 height 6
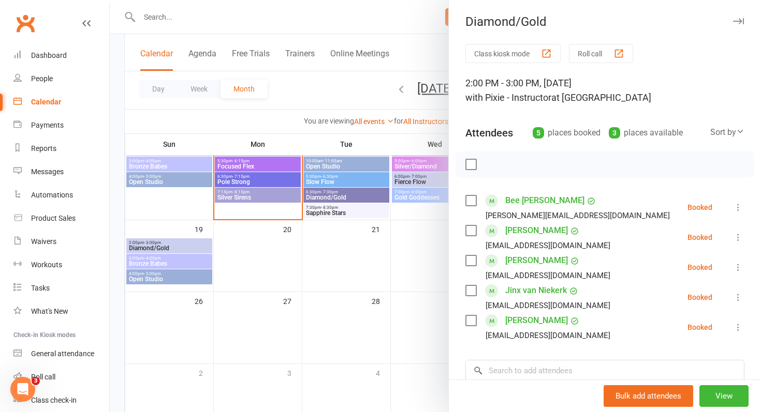
click at [738, 210] on icon at bounding box center [738, 207] width 10 height 10
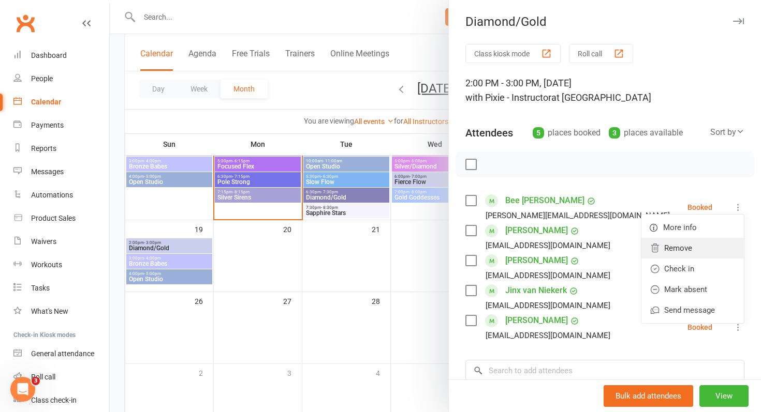
click at [692, 245] on link "Remove" at bounding box center [692, 248] width 102 height 21
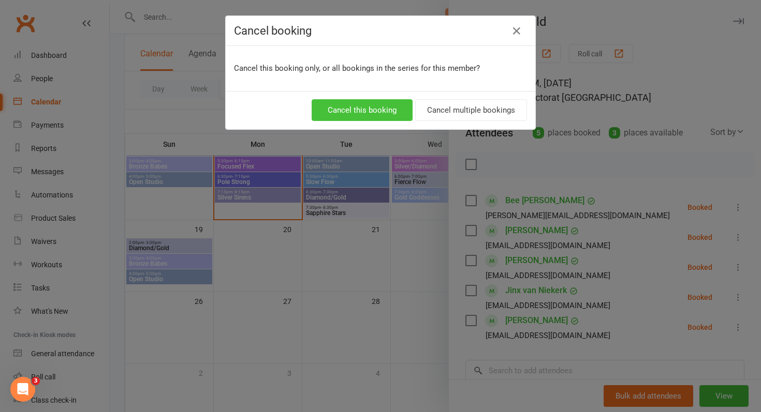
click at [382, 114] on button "Cancel this booking" at bounding box center [362, 110] width 101 height 22
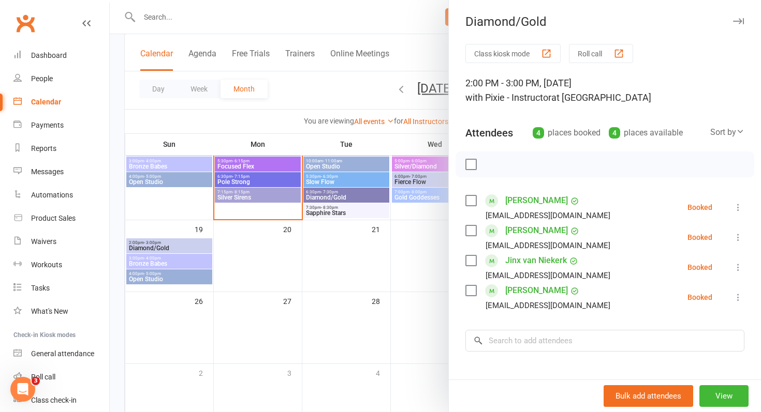
click at [155, 265] on div at bounding box center [435, 206] width 651 height 412
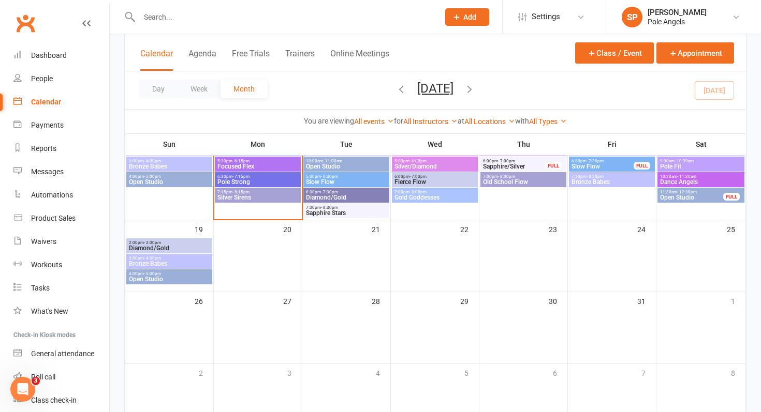
click at [155, 265] on span "Bronze Babes" at bounding box center [169, 264] width 82 height 6
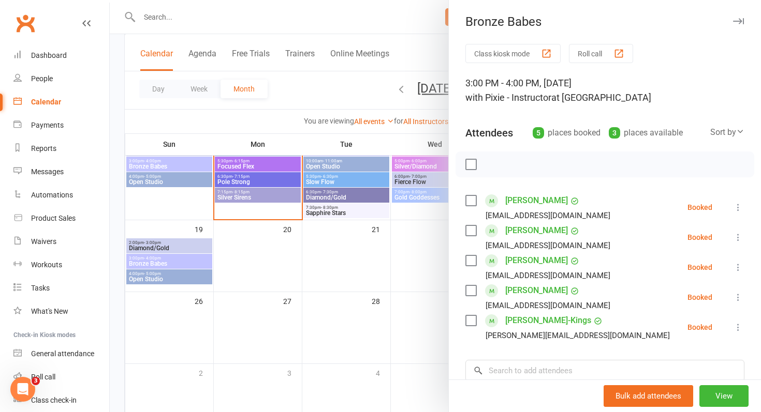
scroll to position [14, 0]
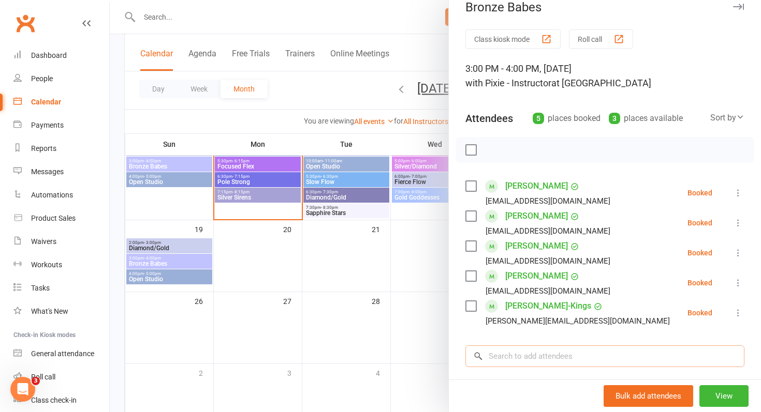
click at [515, 362] on input "search" at bounding box center [604, 357] width 279 height 22
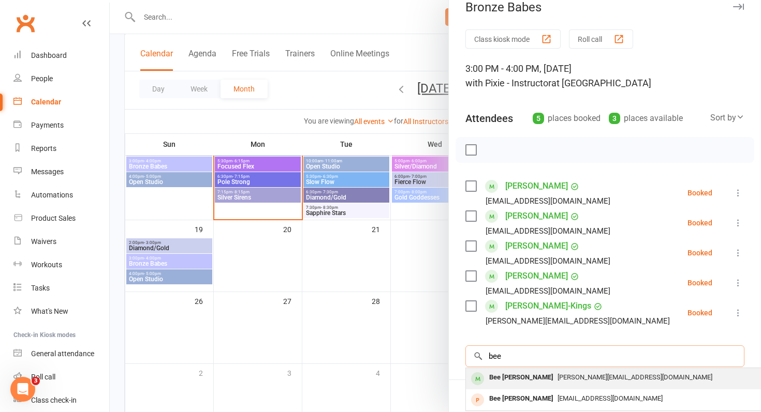
type input "bee"
click at [518, 382] on div "Bee [PERSON_NAME]" at bounding box center [521, 378] width 72 height 15
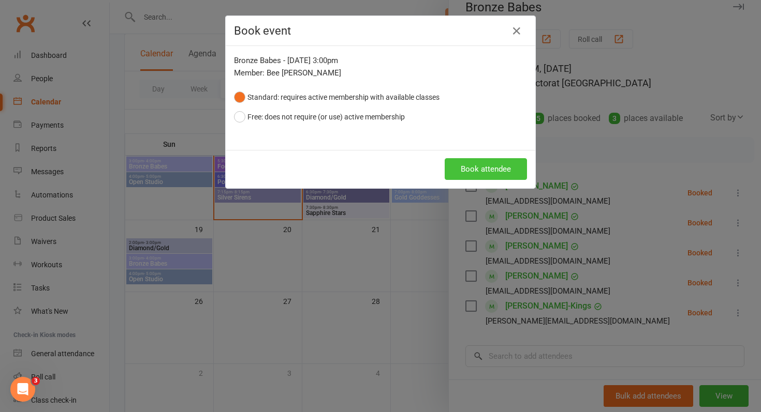
click at [478, 176] on button "Book attendee" at bounding box center [486, 169] width 82 height 22
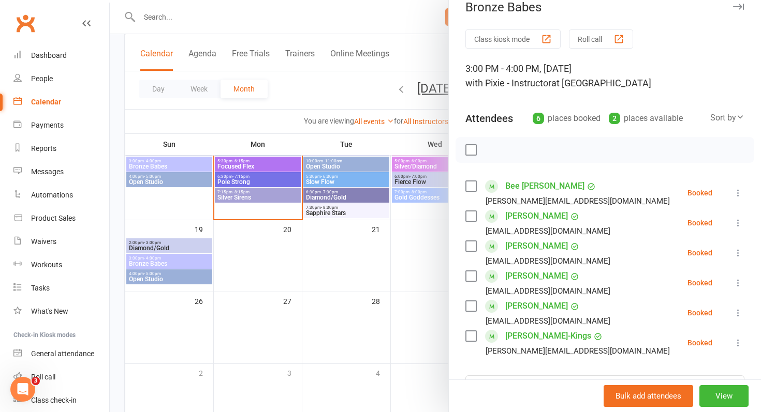
click at [340, 83] on div at bounding box center [435, 206] width 651 height 412
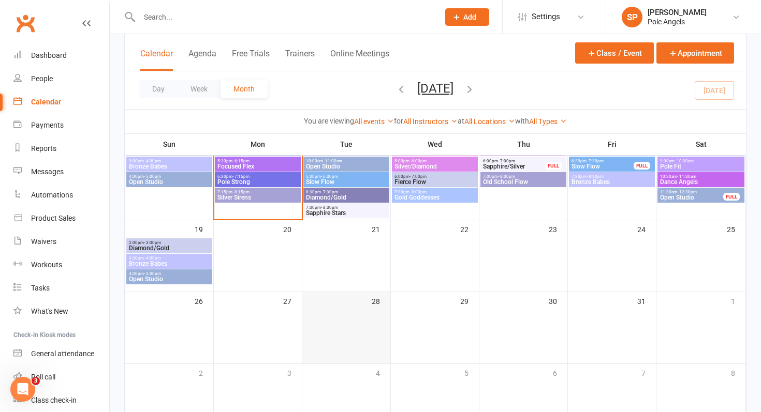
scroll to position [194, 0]
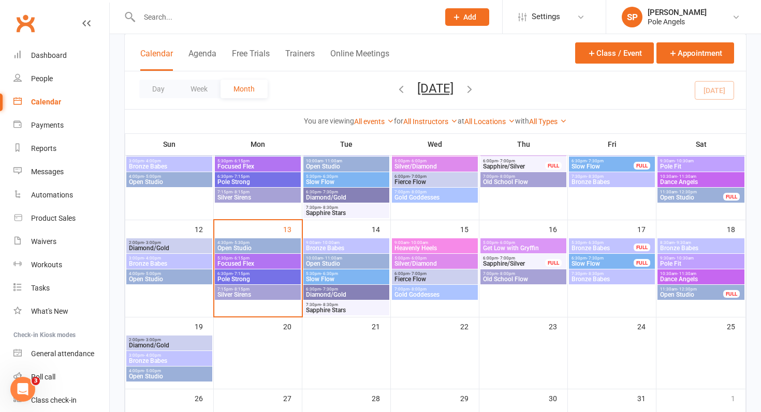
click at [406, 276] on span "Fierce Flow" at bounding box center [435, 279] width 82 height 6
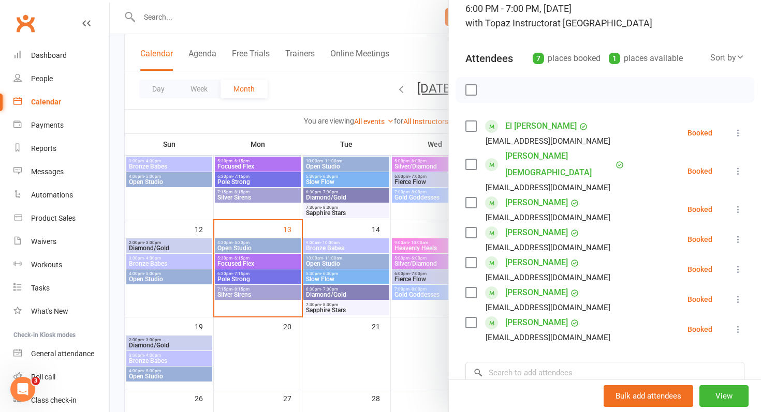
scroll to position [74, 0]
click at [411, 216] on div at bounding box center [435, 206] width 651 height 412
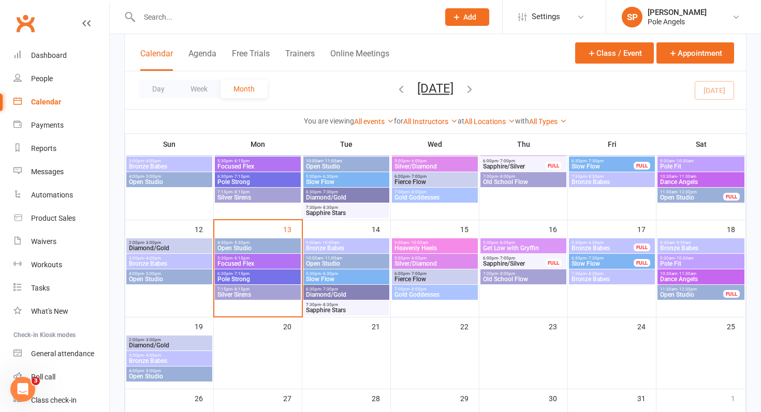
click at [404, 250] on span "Heavenly Heels" at bounding box center [435, 248] width 82 height 6
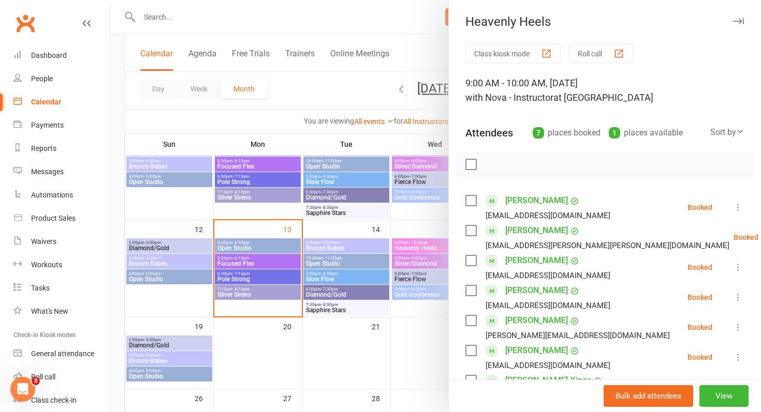
click at [409, 213] on div at bounding box center [435, 206] width 651 height 412
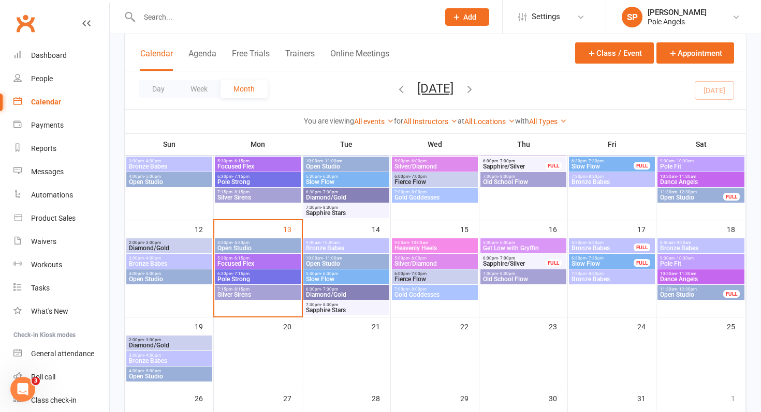
click at [261, 268] on div "5:30pm - 6:15pm Focused Flex" at bounding box center [258, 261] width 86 height 15
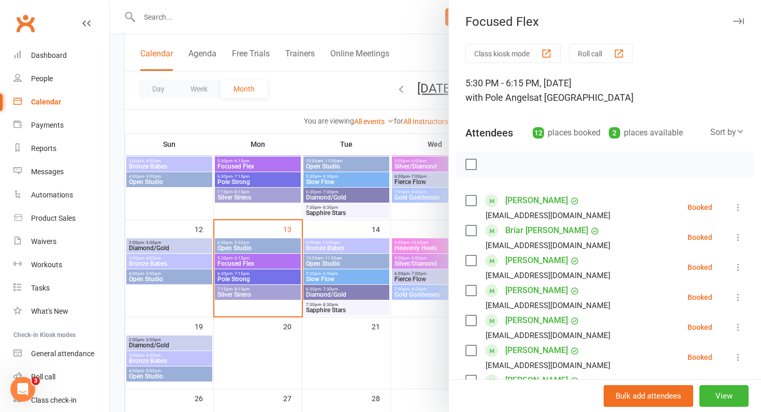
click at [259, 282] on div at bounding box center [435, 206] width 651 height 412
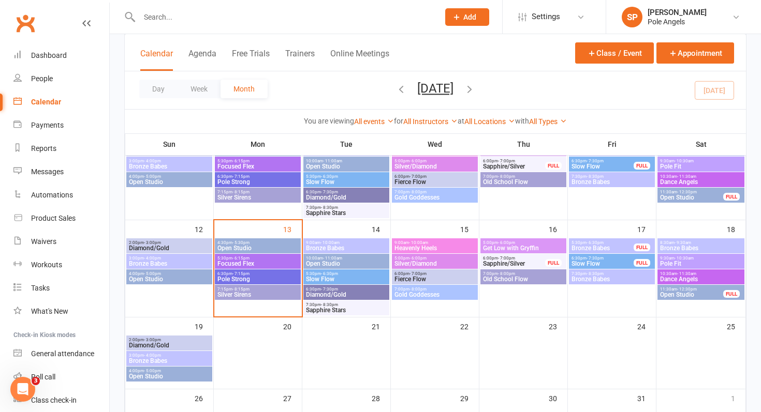
click at [259, 282] on span "Pole Strong" at bounding box center [258, 279] width 82 height 6
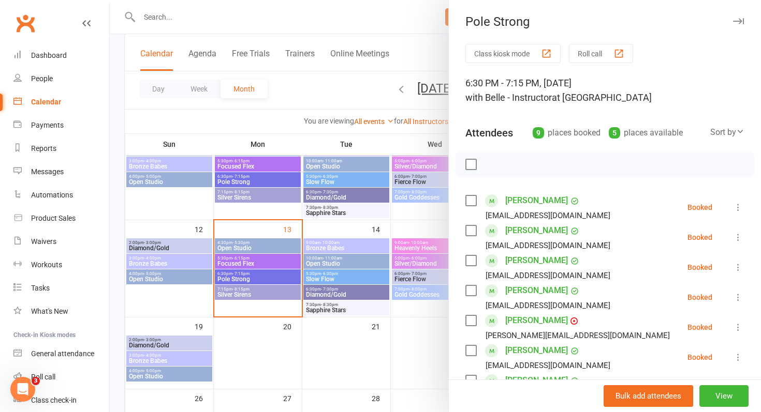
click at [256, 295] on div at bounding box center [435, 206] width 651 height 412
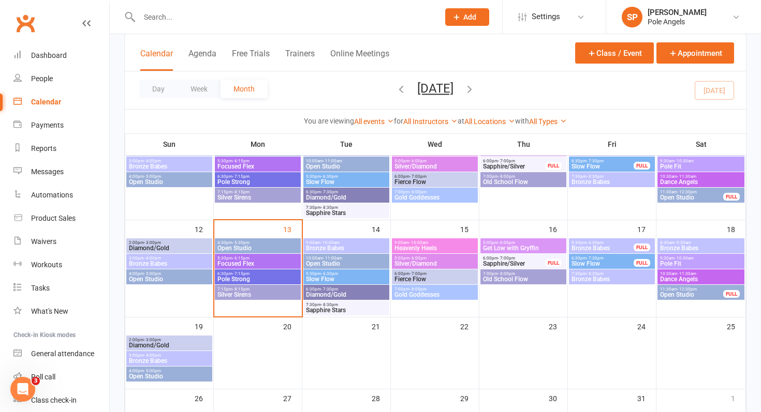
click at [256, 295] on span "Silver Sirens" at bounding box center [258, 295] width 82 height 6
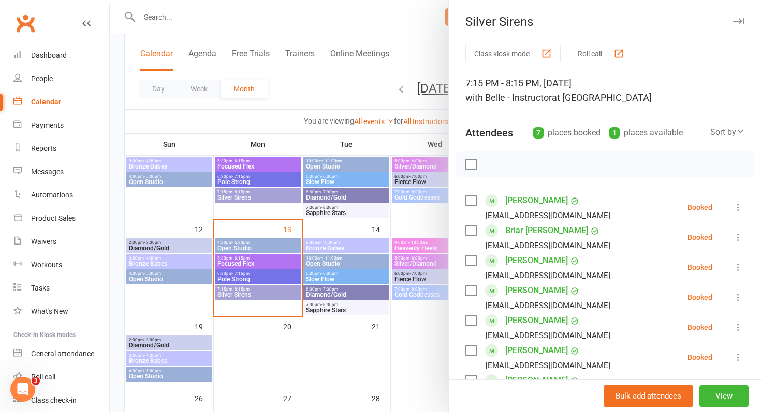
click at [261, 343] on div at bounding box center [435, 206] width 651 height 412
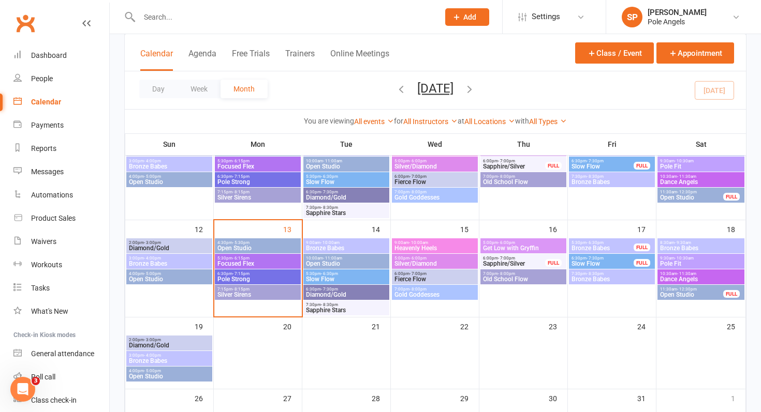
click at [682, 251] on span "Bronze Babes" at bounding box center [700, 248] width 83 height 6
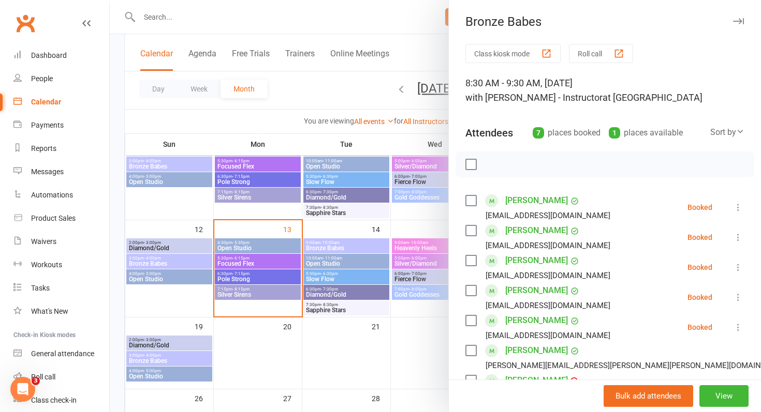
click at [426, 224] on div at bounding box center [435, 206] width 651 height 412
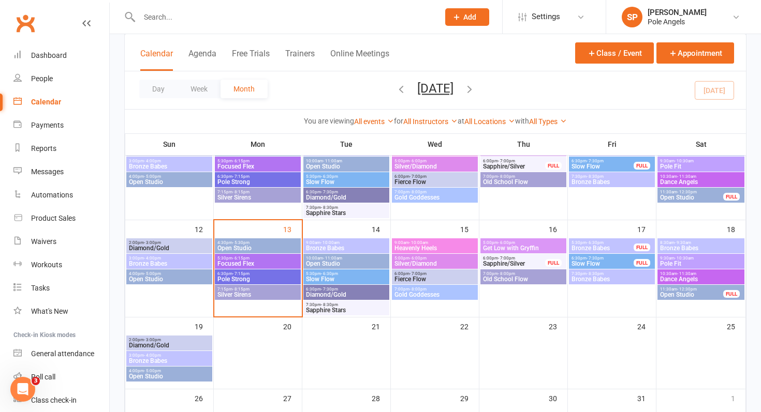
click at [675, 261] on span "Pole Fit" at bounding box center [700, 264] width 83 height 6
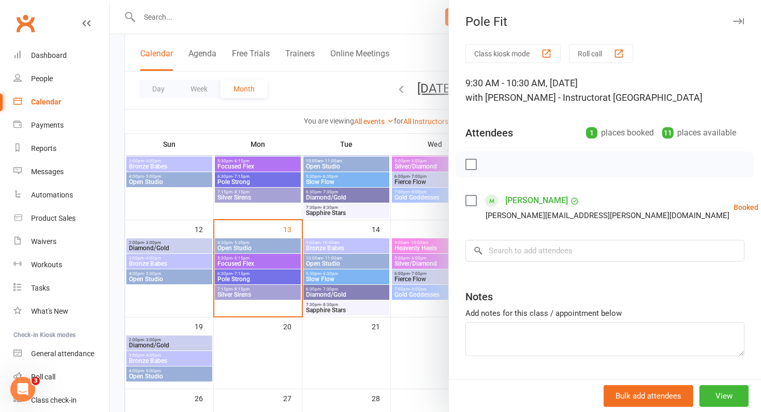
click at [416, 213] on div at bounding box center [435, 206] width 651 height 412
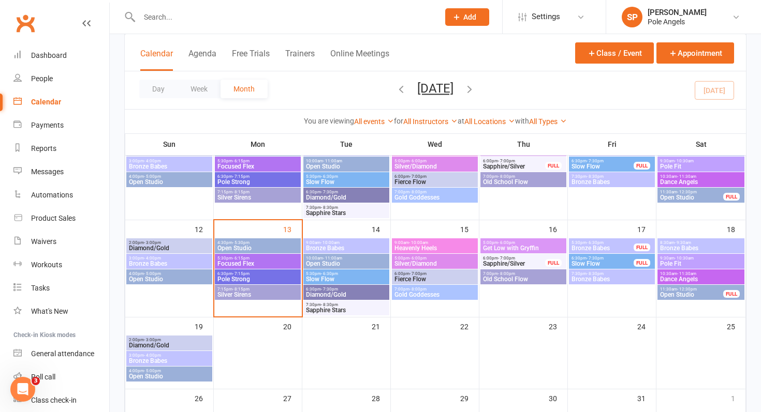
click at [705, 277] on span "Dance Angels" at bounding box center [700, 279] width 83 height 6
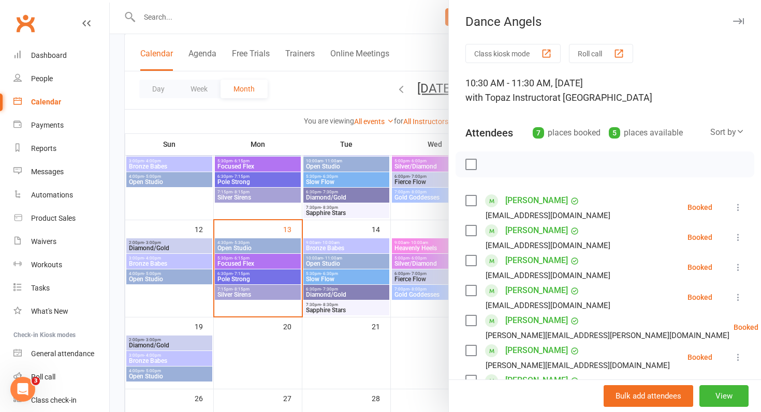
click at [401, 362] on div at bounding box center [435, 206] width 651 height 412
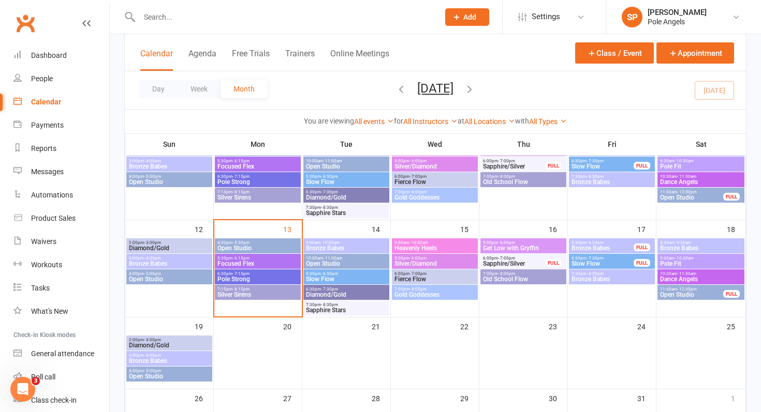
click at [611, 280] on span "Bronze Babes" at bounding box center [612, 279] width 82 height 6
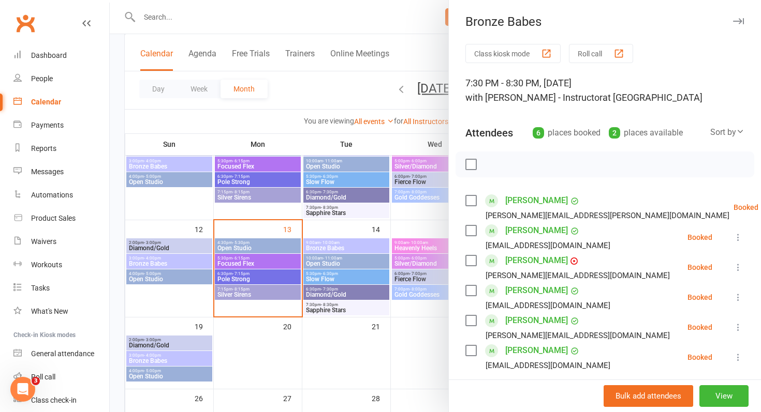
click at [532, 264] on link "[PERSON_NAME]" at bounding box center [536, 261] width 63 height 17
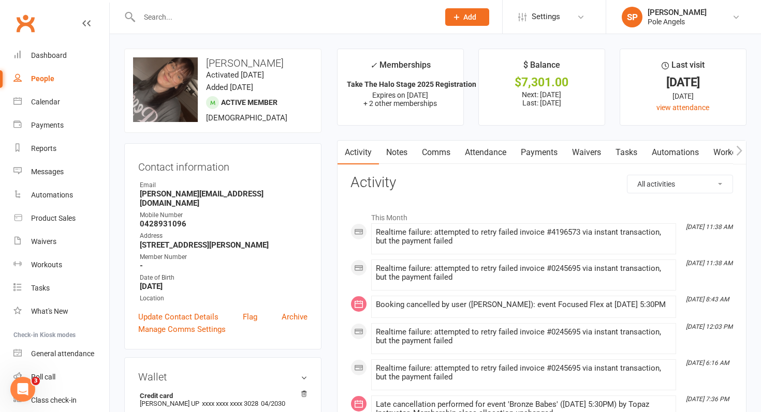
click at [535, 153] on link "Payments" at bounding box center [538, 153] width 51 height 24
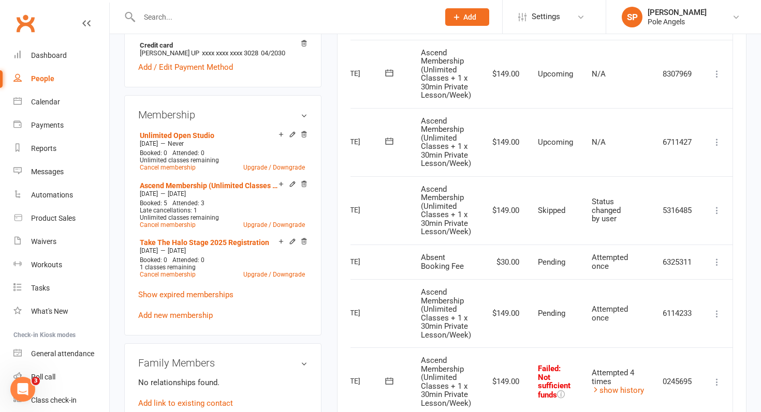
scroll to position [479, 0]
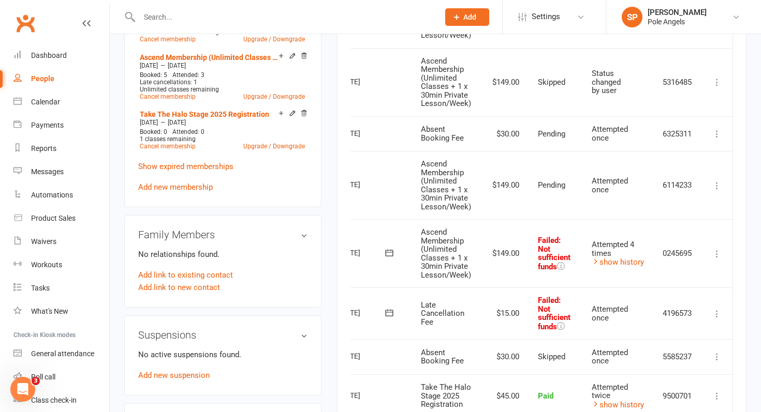
click at [717, 255] on icon at bounding box center [717, 254] width 10 height 10
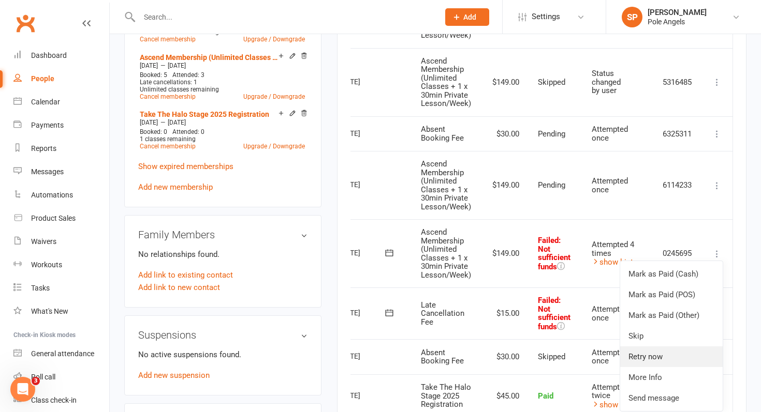
click at [644, 359] on link "Retry now" at bounding box center [671, 357] width 102 height 21
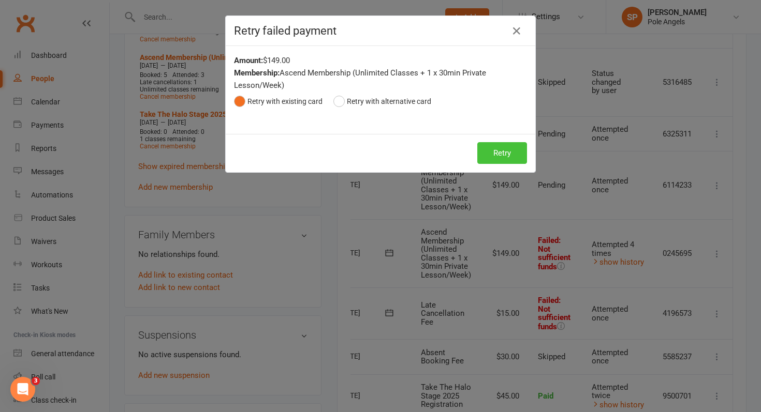
click at [503, 149] on button "Retry" at bounding box center [502, 153] width 50 height 22
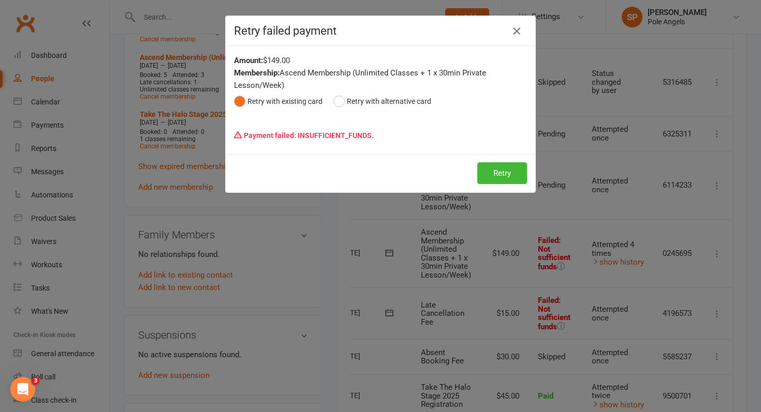
click at [518, 33] on icon "button" at bounding box center [516, 31] width 12 height 12
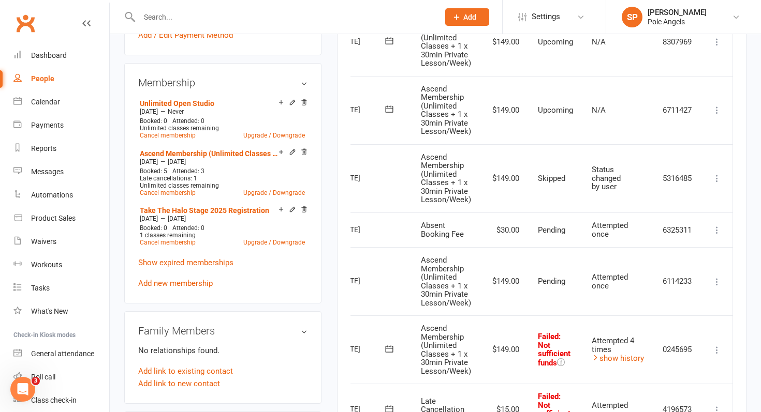
scroll to position [382, 0]
click at [45, 55] on div "Dashboard" at bounding box center [49, 55] width 36 height 8
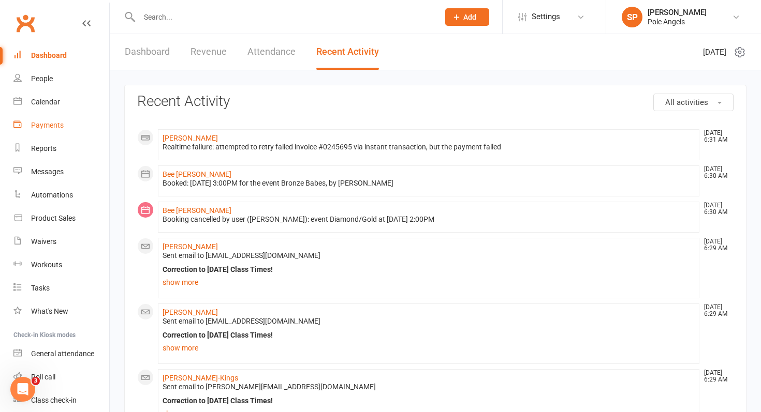
click at [29, 129] on link "Payments" at bounding box center [61, 125] width 96 height 23
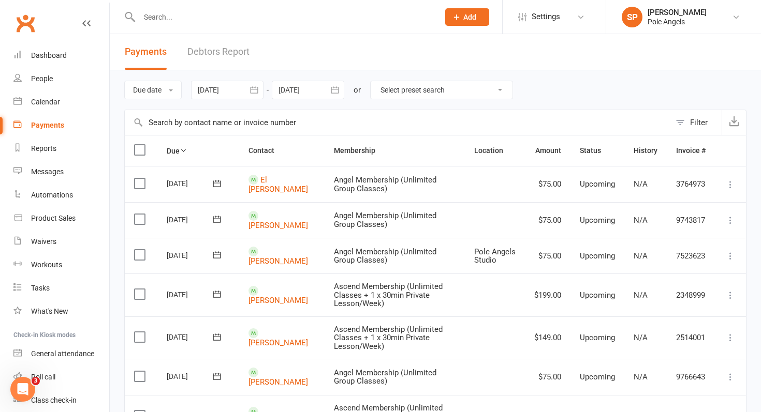
click at [412, 91] on select "Select preset search All failures All skipped payments All pending payments Suc…" at bounding box center [442, 90] width 142 height 18
select select "0"
click at [378, 81] on select "Select preset search All failures All skipped payments All pending payments Suc…" at bounding box center [442, 90] width 142 height 18
type input "[DATE]"
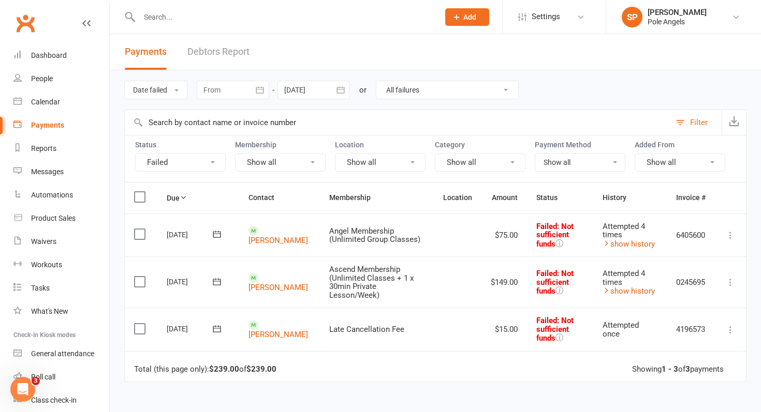
click at [732, 233] on icon at bounding box center [730, 235] width 10 height 10
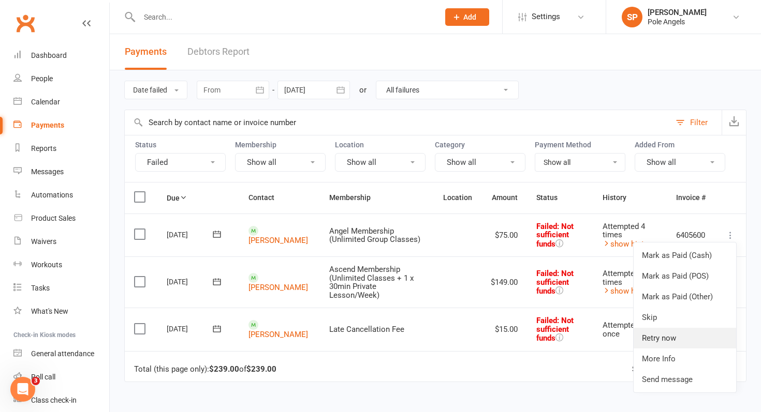
click at [661, 334] on link "Retry now" at bounding box center [684, 338] width 102 height 21
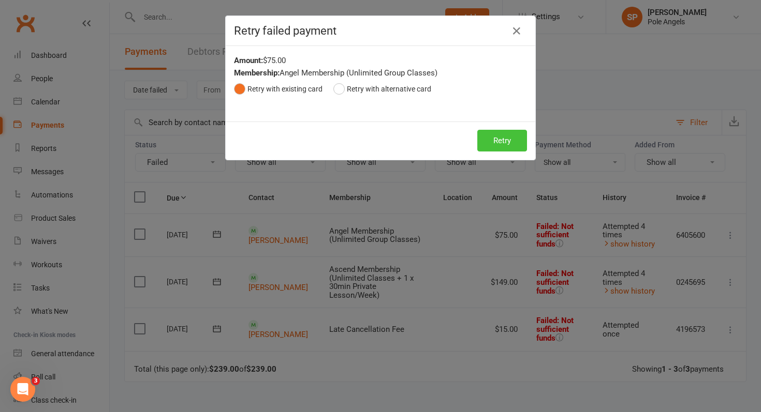
click at [496, 143] on button "Retry" at bounding box center [502, 141] width 50 height 22
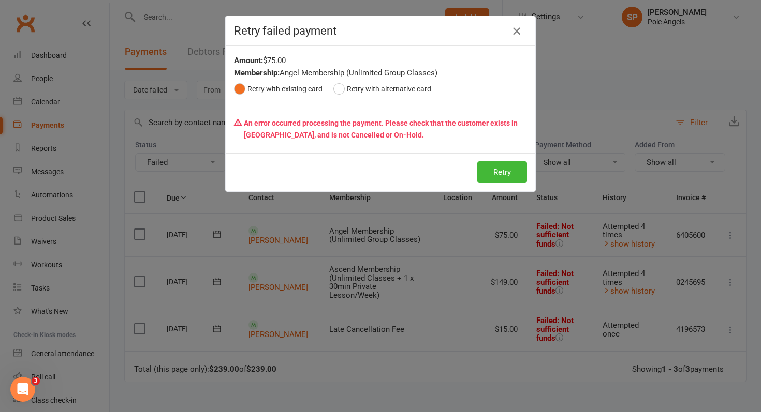
click at [514, 28] on icon "button" at bounding box center [516, 31] width 12 height 12
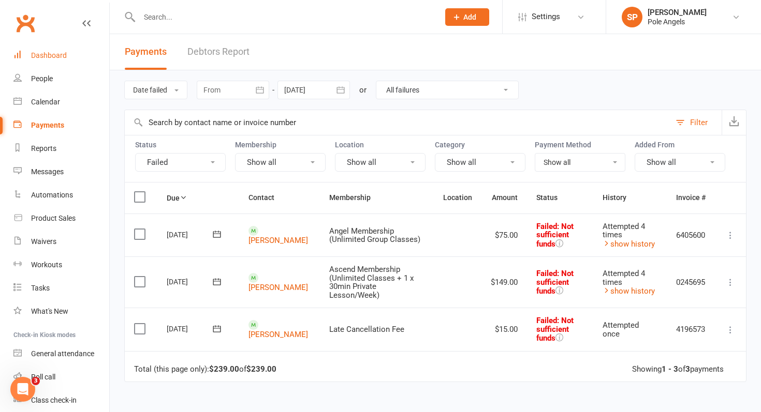
click at [62, 51] on div "Dashboard" at bounding box center [49, 55] width 36 height 8
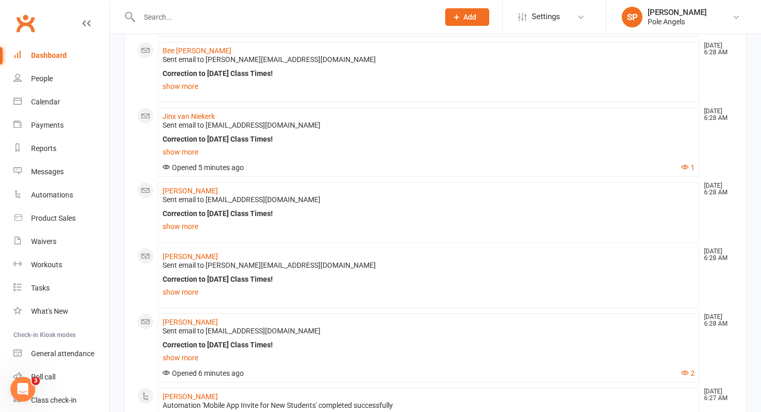
scroll to position [700, 0]
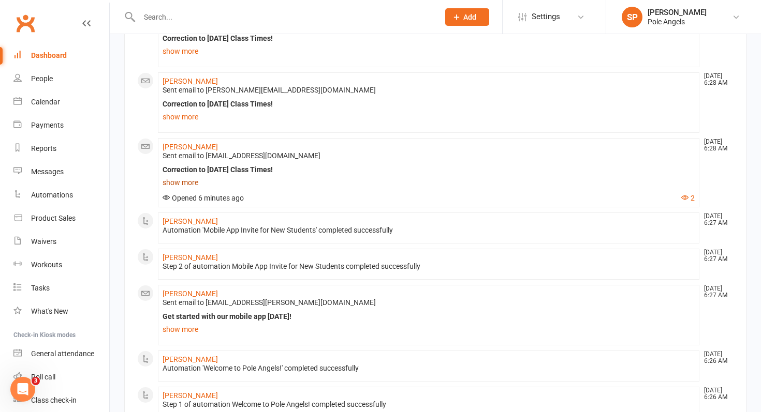
click at [176, 181] on link "show more" at bounding box center [429, 182] width 532 height 14
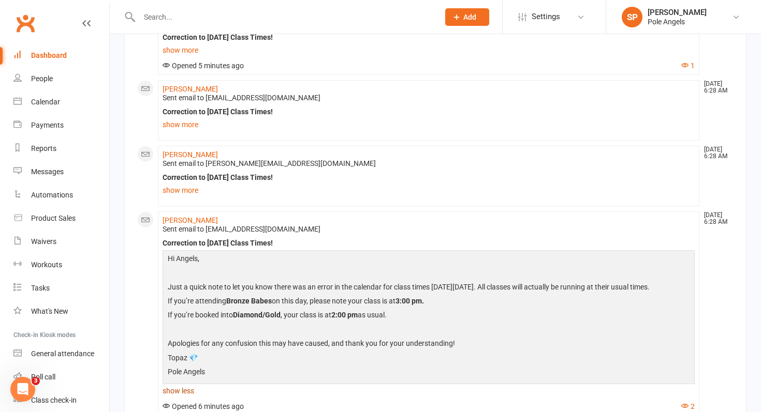
scroll to position [621, 0]
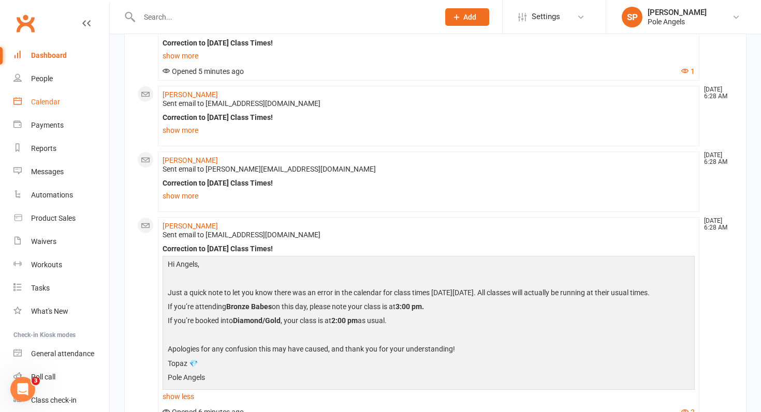
click at [47, 107] on link "Calendar" at bounding box center [61, 102] width 96 height 23
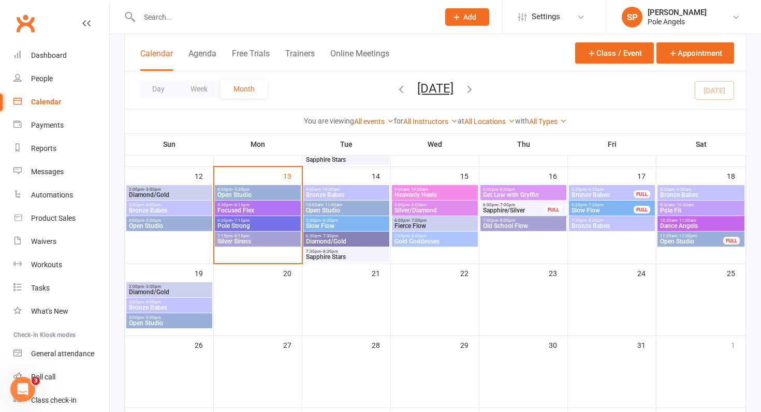
scroll to position [247, 0]
click at [141, 306] on span "Bronze Babes" at bounding box center [169, 307] width 82 height 6
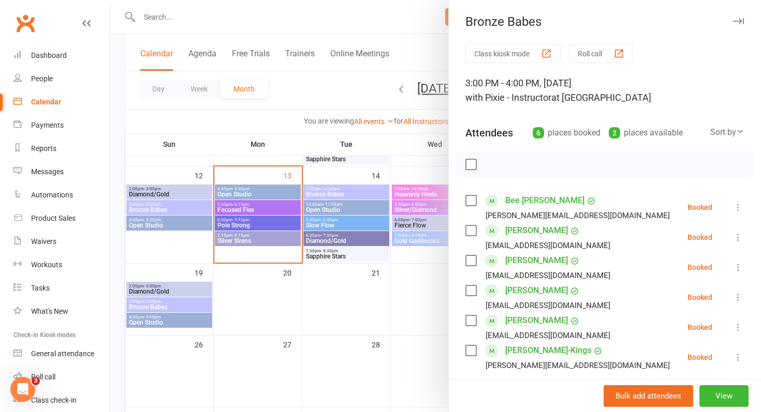
click at [529, 265] on link "[PERSON_NAME]" at bounding box center [536, 261] width 63 height 17
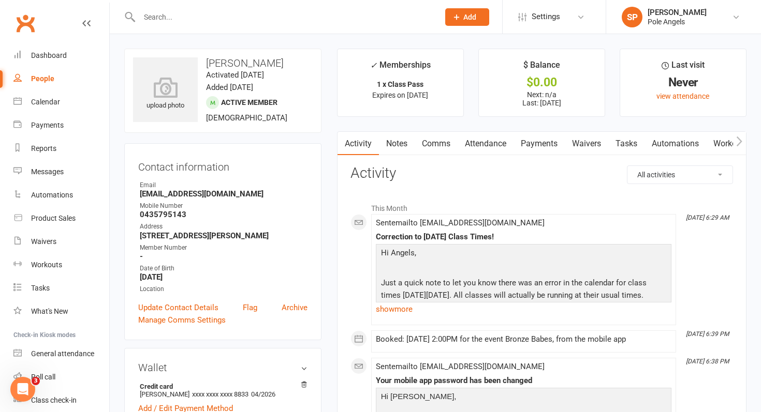
click at [546, 149] on link "Payments" at bounding box center [538, 144] width 51 height 24
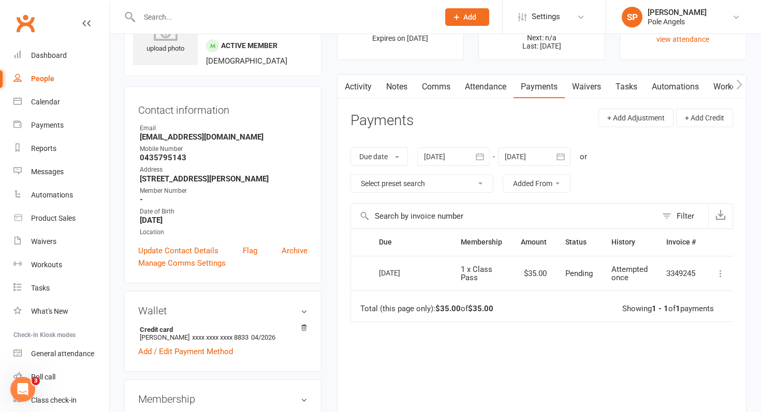
scroll to position [84, 0]
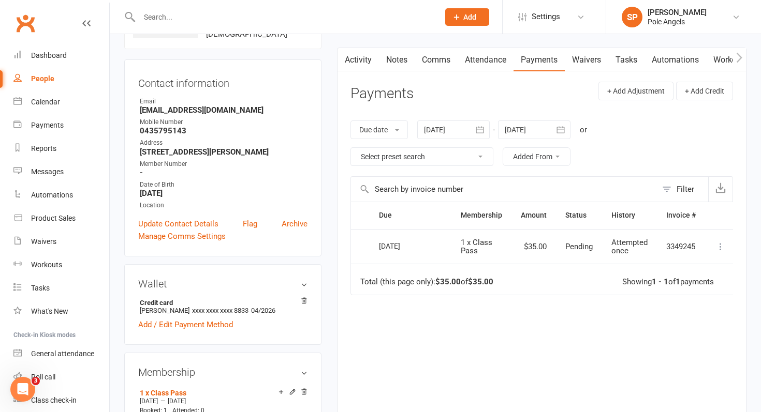
click at [721, 248] on icon at bounding box center [720, 247] width 10 height 10
click at [157, 17] on input "text" at bounding box center [284, 17] width 296 height 14
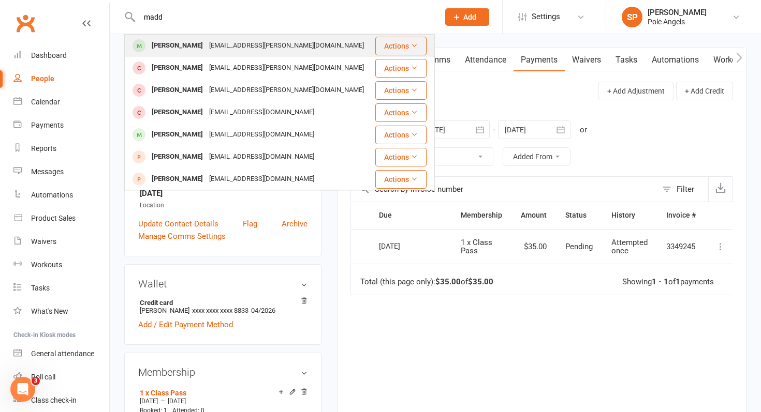
type input "madd"
click at [161, 42] on div "[PERSON_NAME]" at bounding box center [177, 45] width 57 height 15
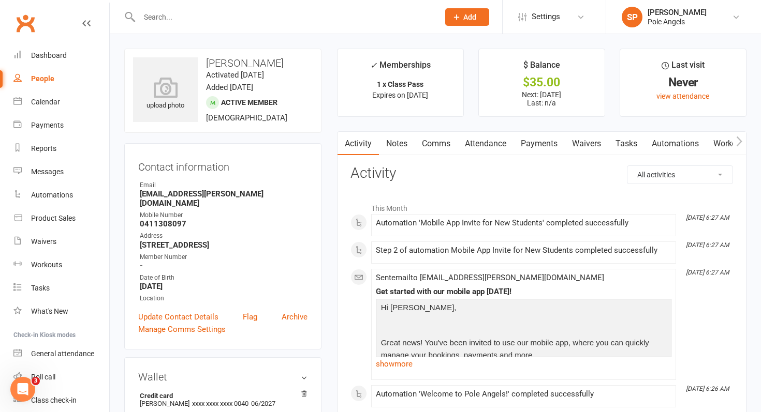
click at [540, 141] on link "Payments" at bounding box center [538, 144] width 51 height 24
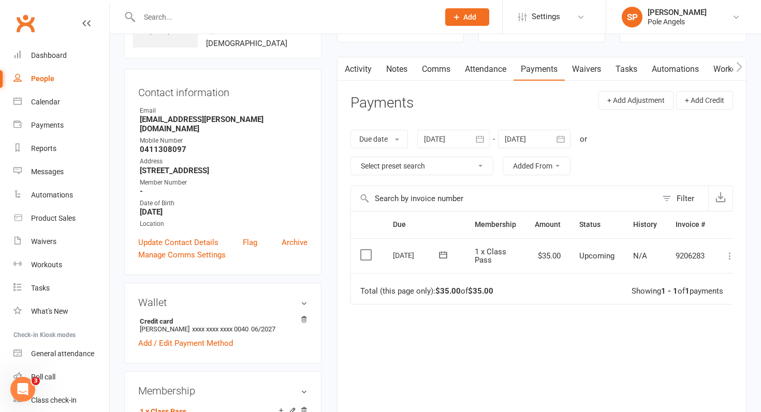
scroll to position [0, 12]
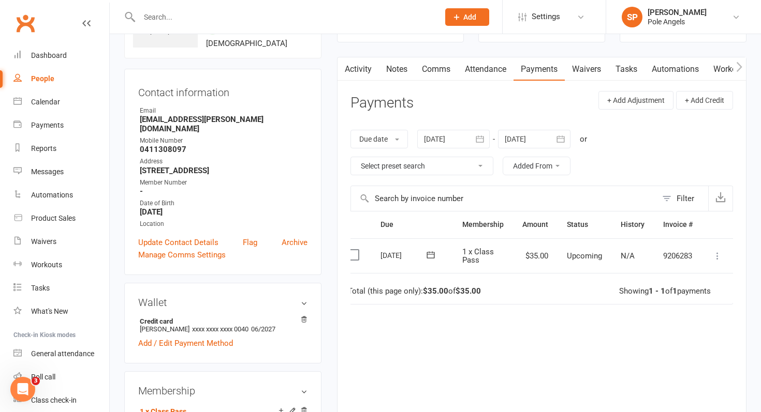
click at [718, 257] on icon at bounding box center [717, 256] width 10 height 10
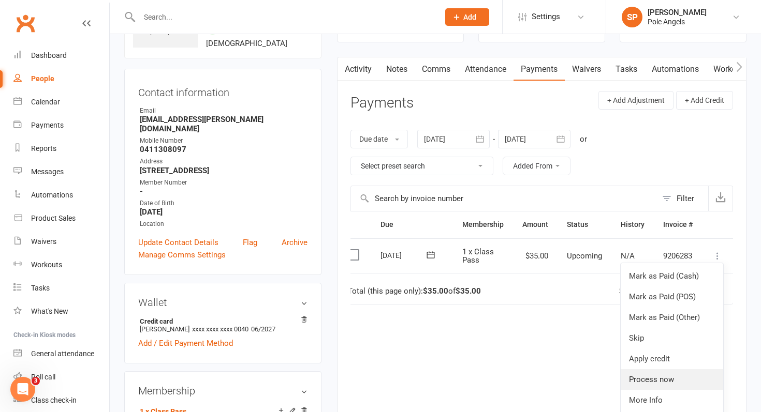
click at [647, 381] on link "Process now" at bounding box center [672, 380] width 102 height 21
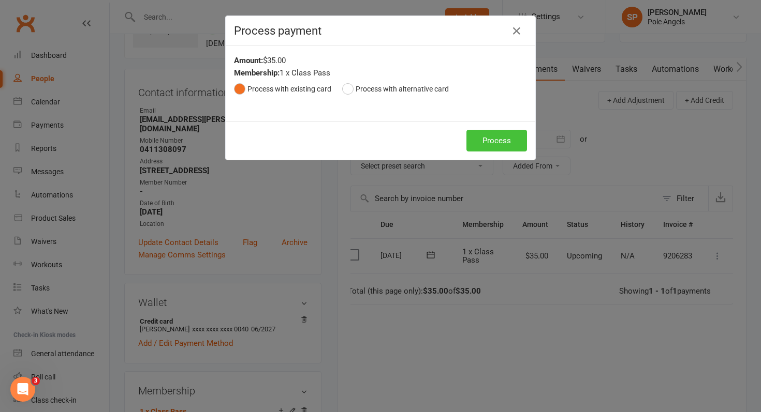
click at [492, 142] on button "Process" at bounding box center [496, 141] width 61 height 22
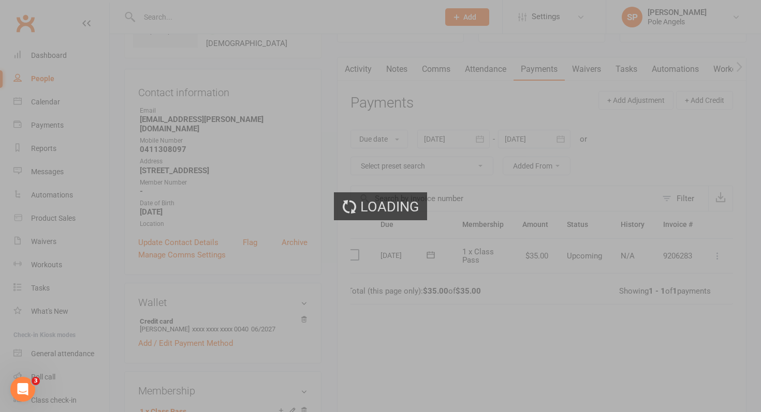
scroll to position [0, 0]
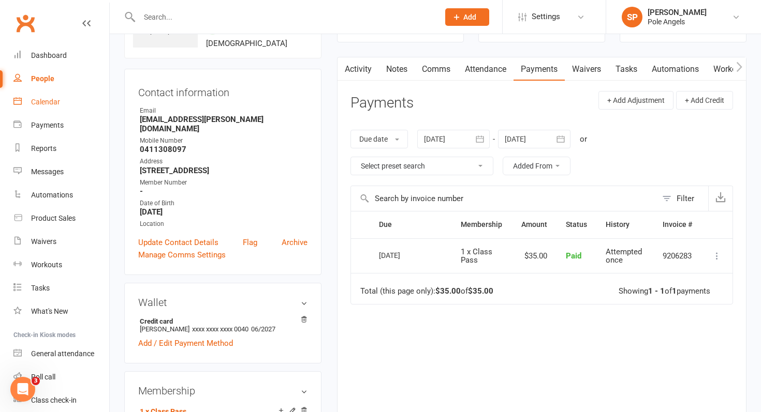
click at [35, 101] on div "Calendar" at bounding box center [45, 102] width 29 height 8
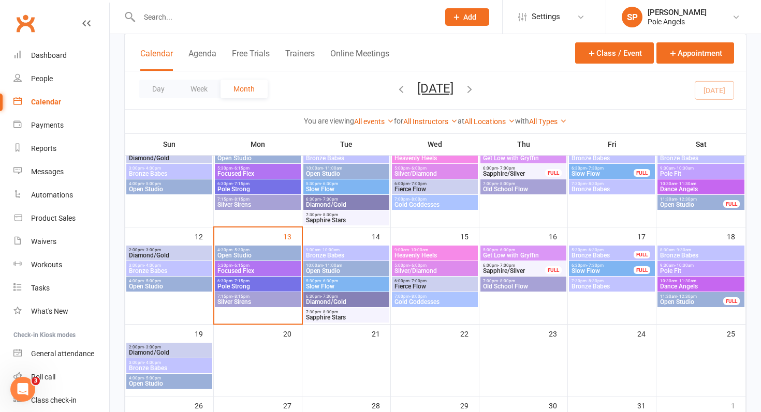
scroll to position [274, 0]
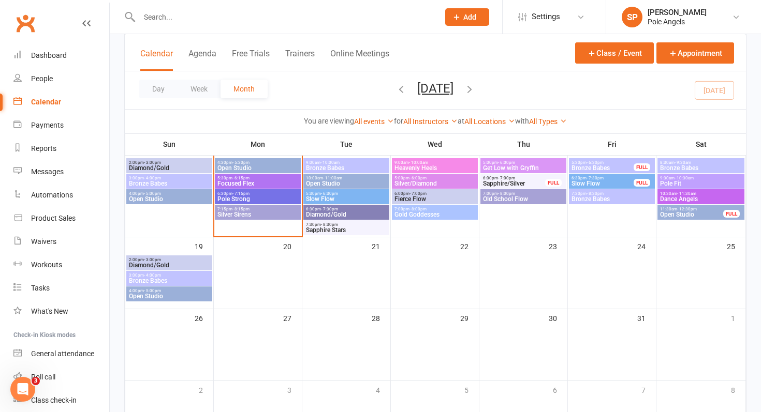
click at [176, 281] on span "Bronze Babes" at bounding box center [169, 281] width 82 height 6
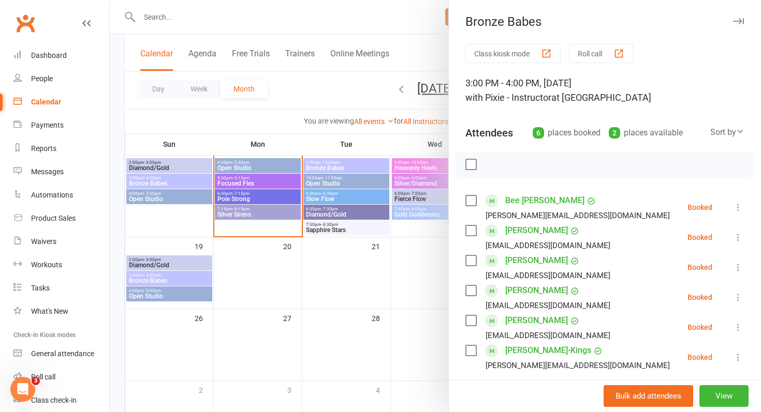
click at [513, 262] on link "[PERSON_NAME]" at bounding box center [536, 261] width 63 height 17
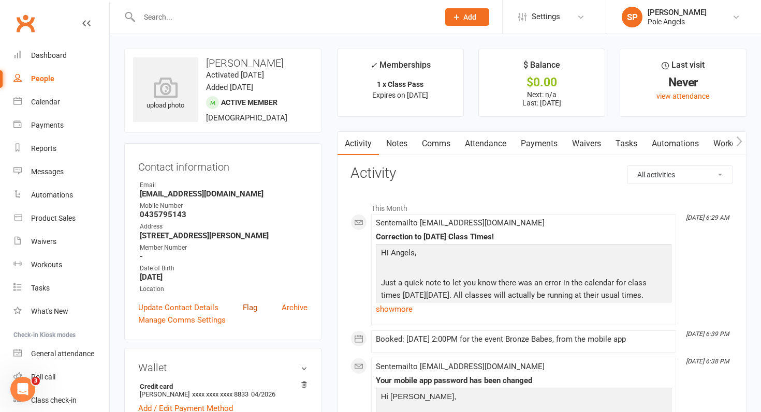
click at [248, 304] on link "Flag" at bounding box center [250, 308] width 14 height 12
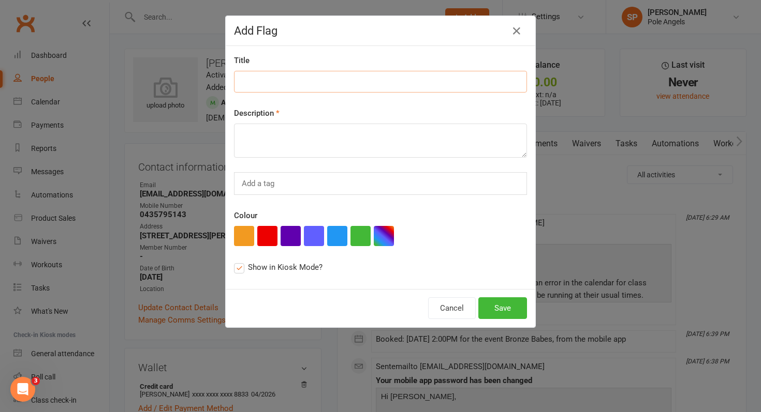
click at [265, 82] on input at bounding box center [380, 82] width 293 height 22
type input "New Student [DATE]"
click at [260, 143] on textarea at bounding box center [380, 141] width 293 height 34
type textarea "p"
click at [273, 137] on textarea "Please [PERSON_NAME] through new student procedure" at bounding box center [380, 141] width 293 height 34
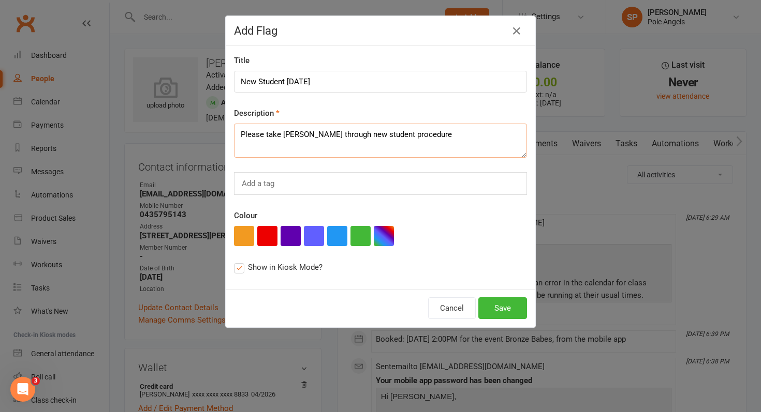
click at [444, 135] on textarea "Please take [PERSON_NAME] through new student procedure" at bounding box center [380, 141] width 293 height 34
type textarea "Please take [PERSON_NAME] through new student procedure."
click at [494, 311] on button "Save" at bounding box center [502, 309] width 49 height 22
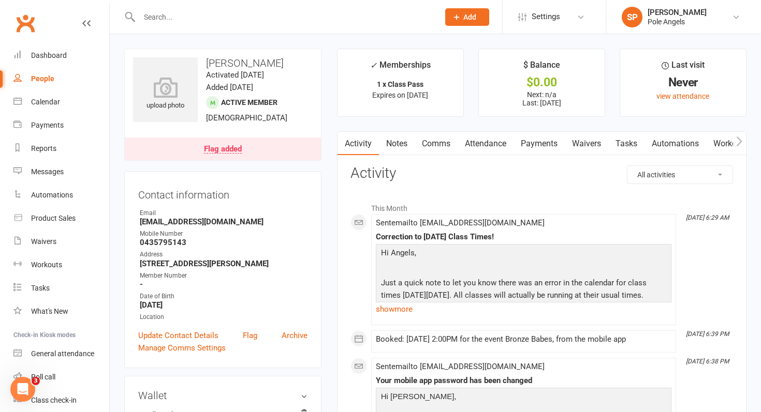
click at [212, 15] on input "text" at bounding box center [284, 17] width 296 height 14
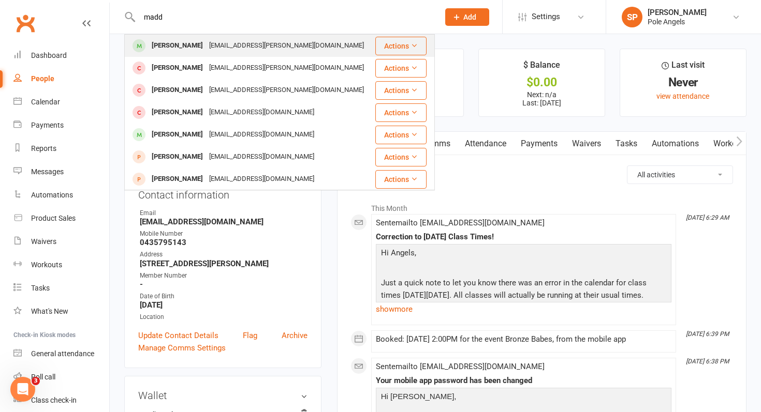
type input "madd"
click at [206, 43] on div "[EMAIL_ADDRESS][PERSON_NAME][DOMAIN_NAME]" at bounding box center [286, 45] width 161 height 15
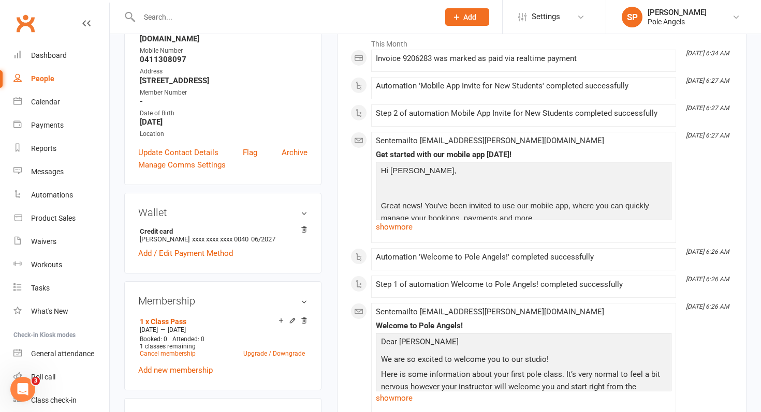
scroll to position [166, 0]
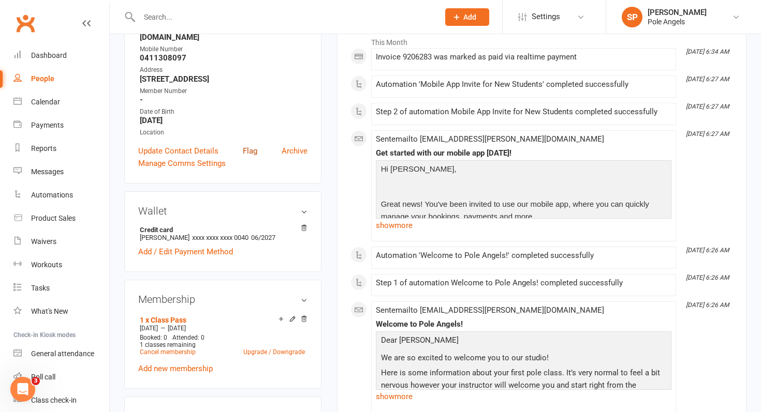
click at [248, 145] on link "Flag" at bounding box center [250, 151] width 14 height 12
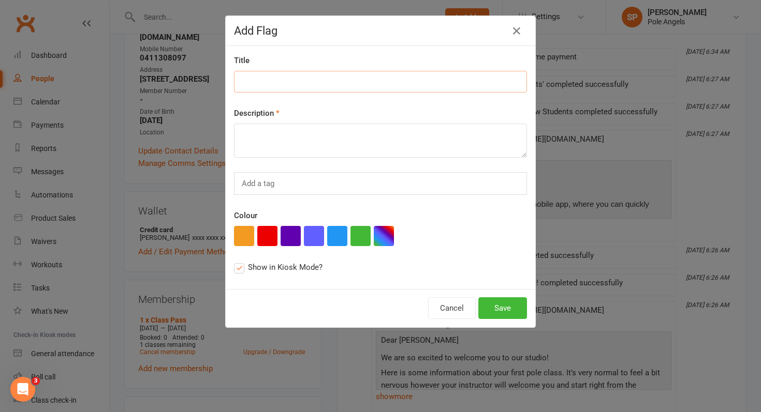
click at [267, 82] on input at bounding box center [380, 82] width 293 height 22
type input "New Student Starting [DATE]"
click at [244, 145] on textarea at bounding box center [380, 141] width 293 height 34
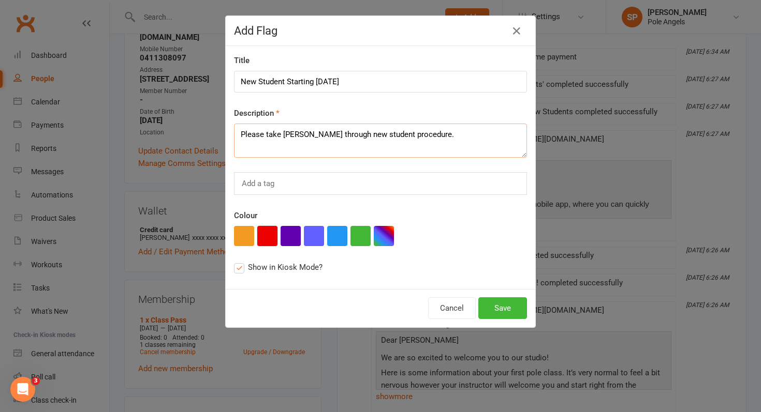
type textarea "Please take [PERSON_NAME] through new student procedure."
click at [268, 235] on button "button" at bounding box center [267, 236] width 20 height 20
click at [500, 310] on button "Save" at bounding box center [502, 309] width 49 height 22
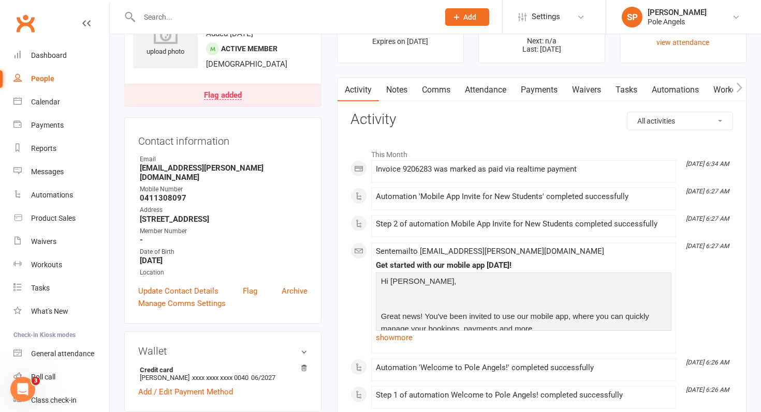
scroll to position [0, 0]
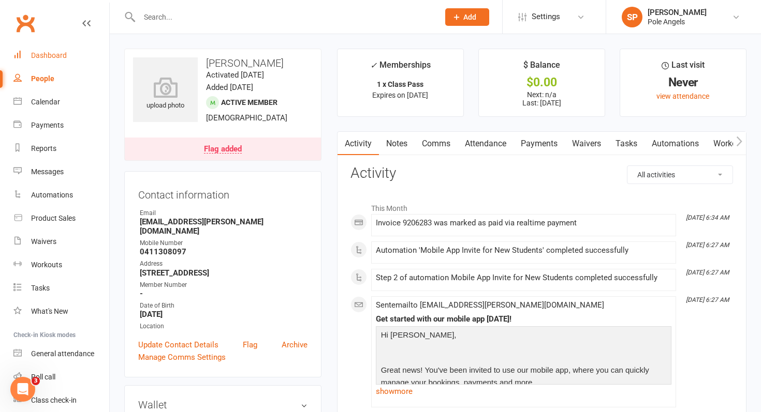
click at [64, 57] on div "Dashboard" at bounding box center [49, 55] width 36 height 8
